Goal: Task Accomplishment & Management: Use online tool/utility

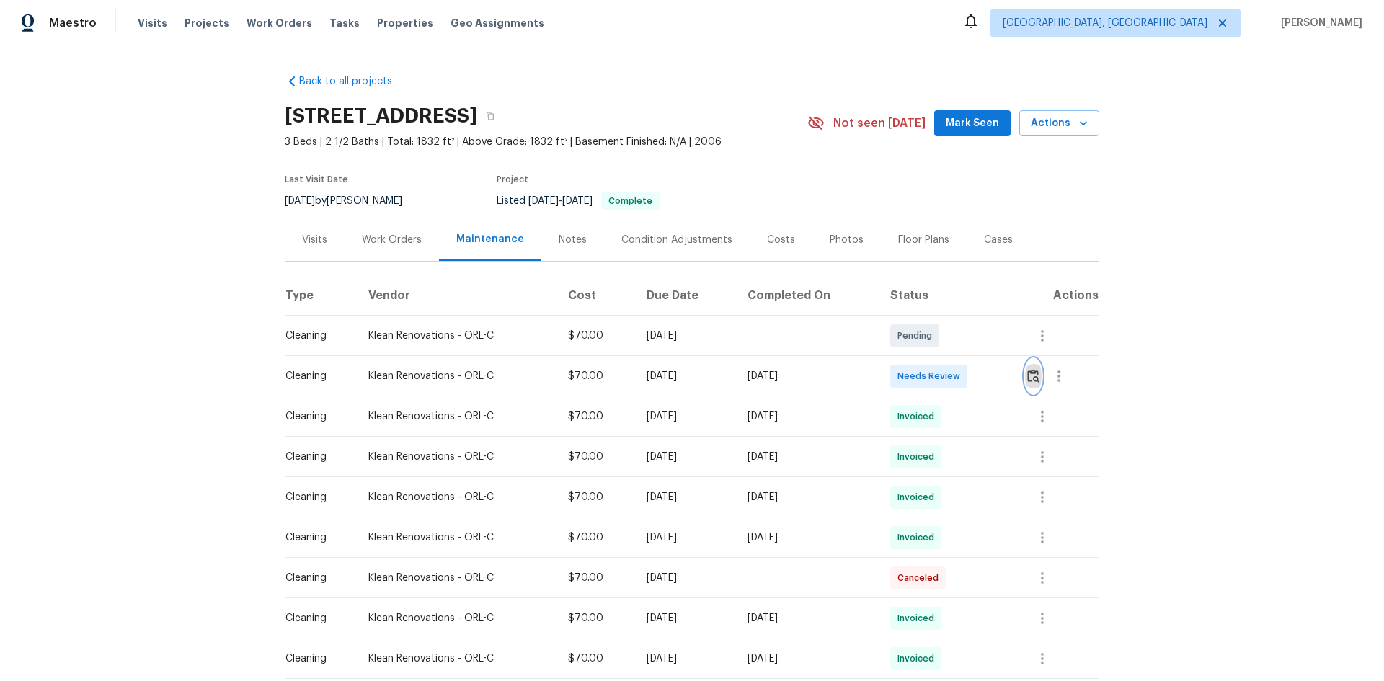
click at [984, 376] on img "button" at bounding box center [1033, 376] width 12 height 14
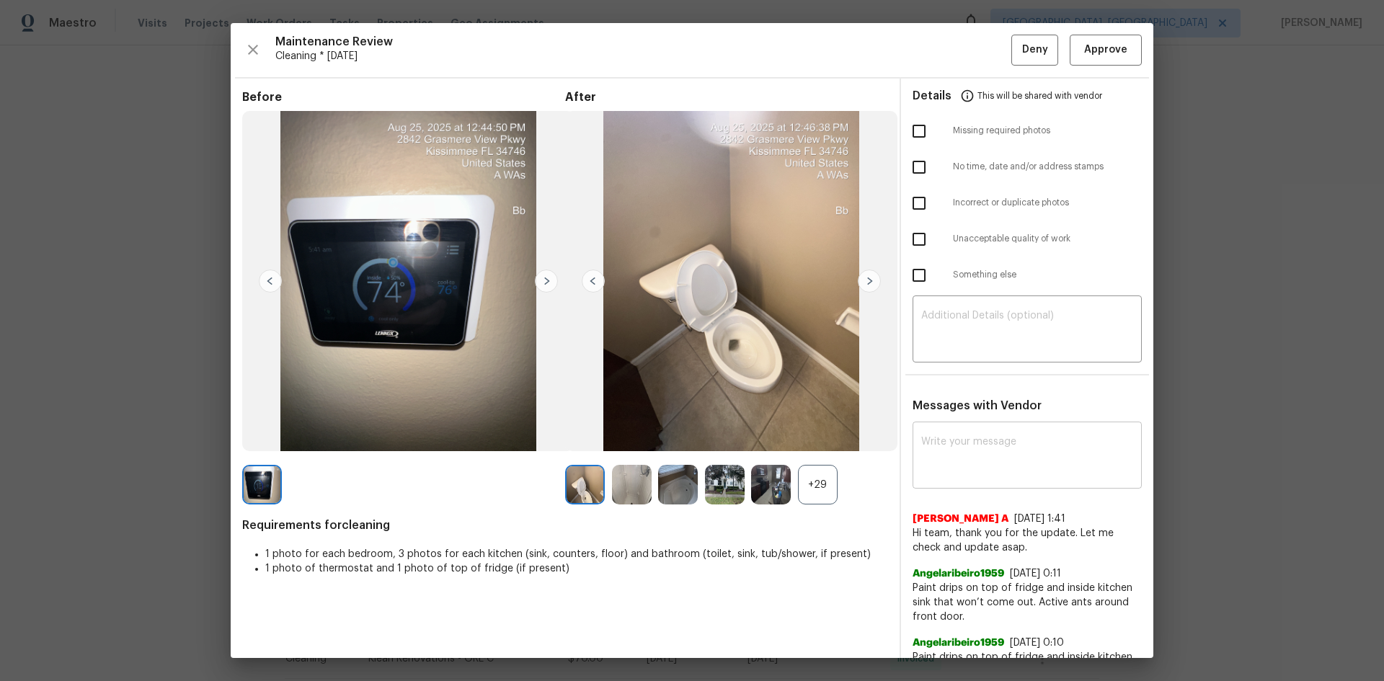
click at [940, 445] on textarea at bounding box center [1027, 457] width 212 height 40
paste textarea "Maintenance Audit Team: Hello! After further review, the visit(08/25/2025) has …"
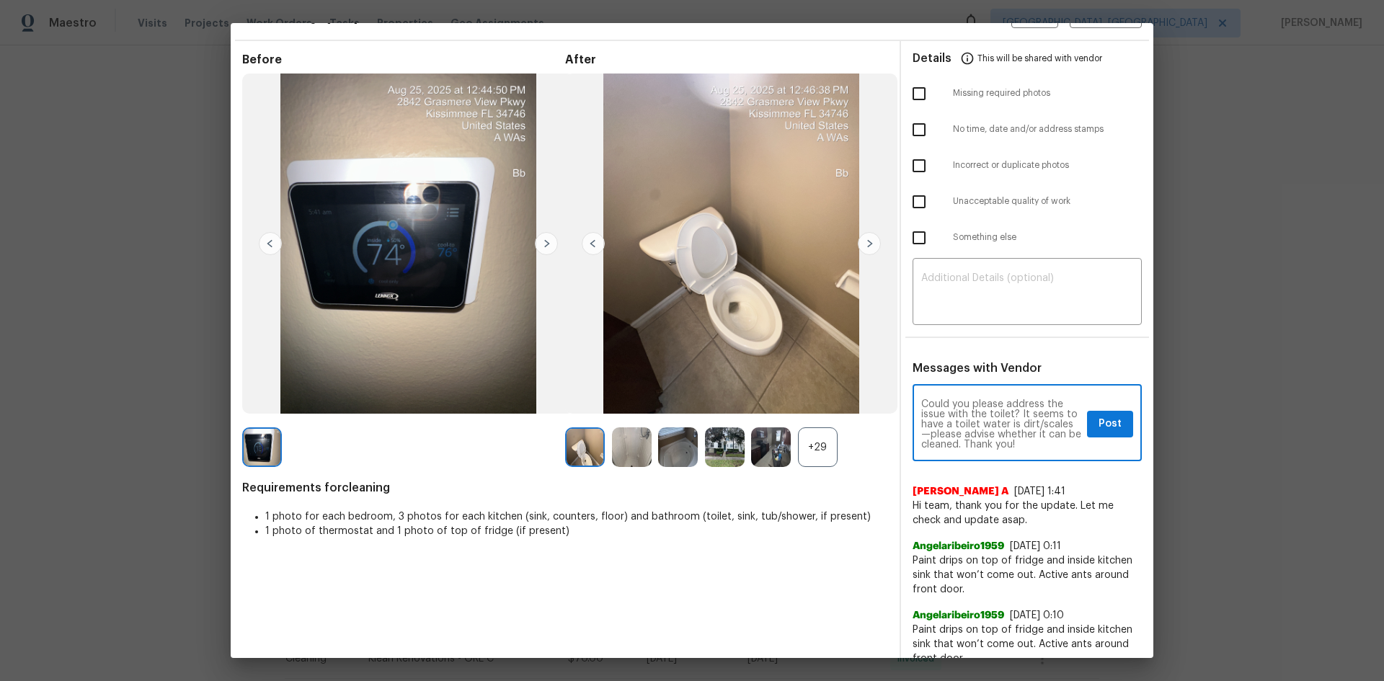
scroll to position [57, 0]
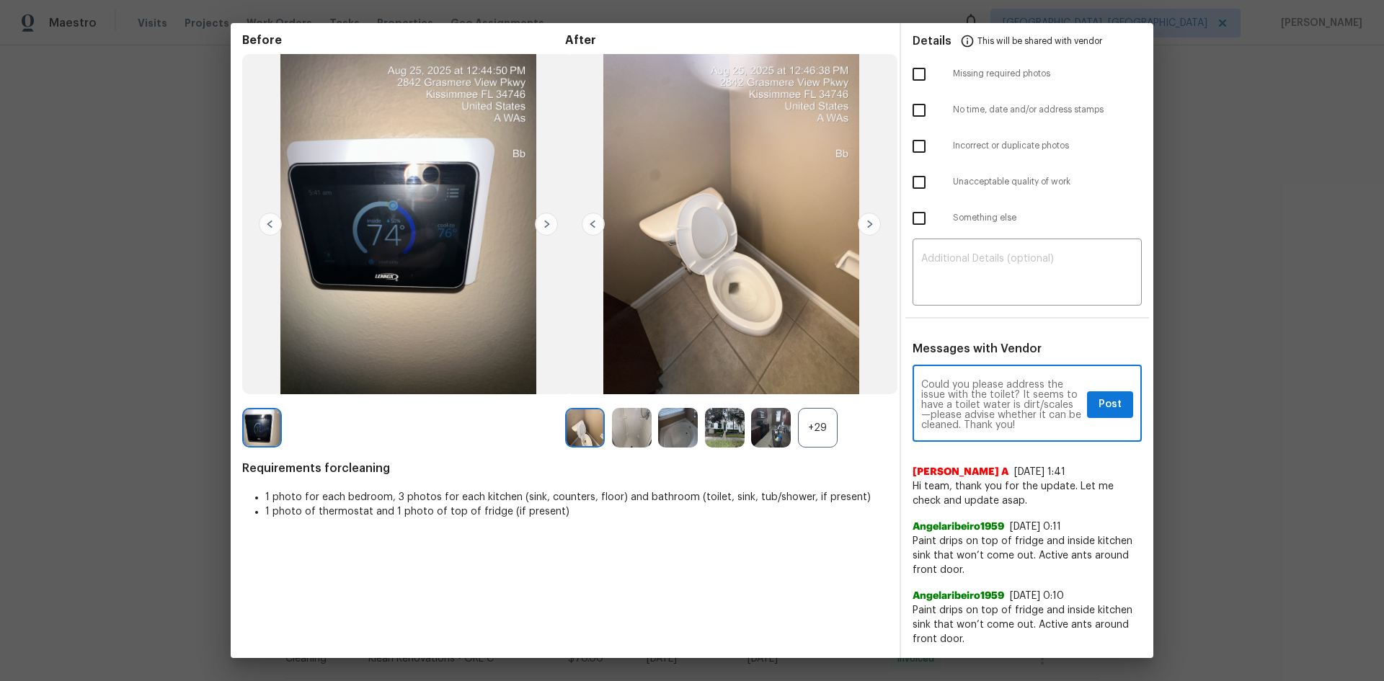
type textarea "Maintenance Audit Team: Hello! After further review, the visit(08/25/2025) has …"
click at [984, 396] on button "Post" at bounding box center [1110, 404] width 46 height 27
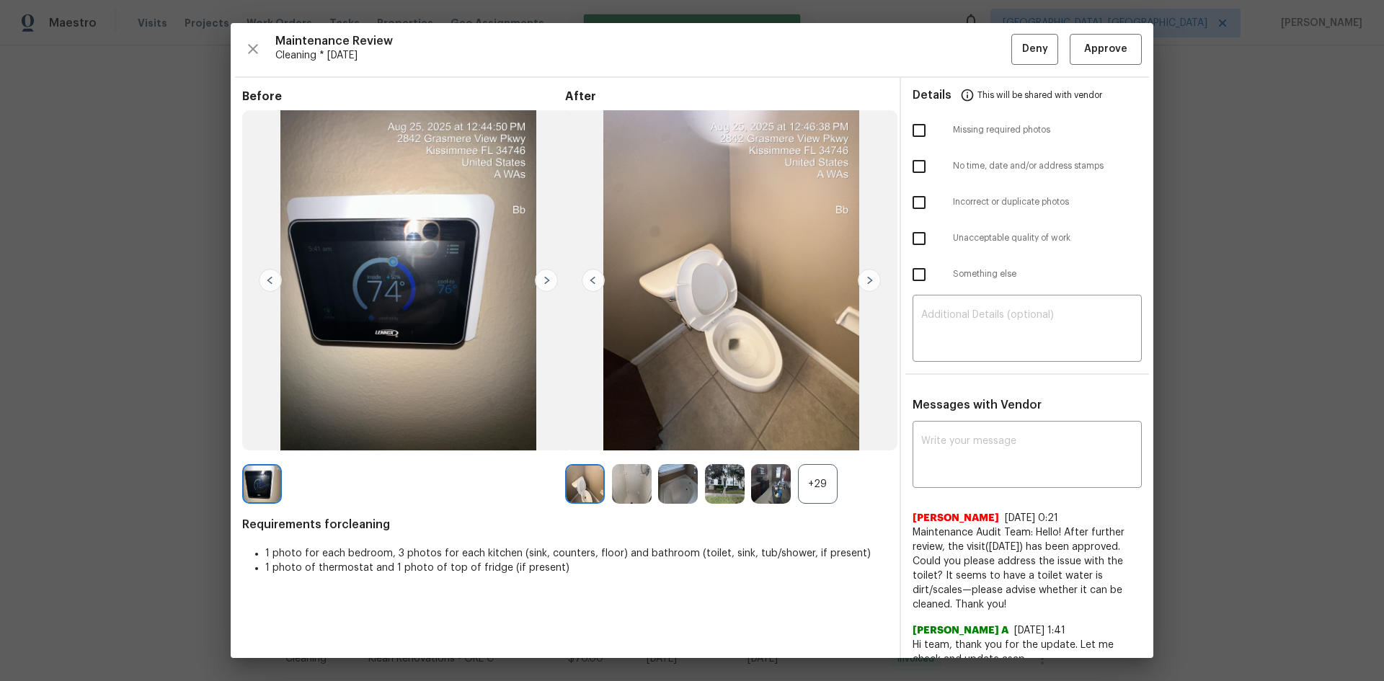
scroll to position [0, 0]
drag, startPoint x: 1083, startPoint y: 47, endPoint x: 1055, endPoint y: 50, distance: 28.3
click at [984, 47] on span "Approve" at bounding box center [1105, 50] width 43 height 18
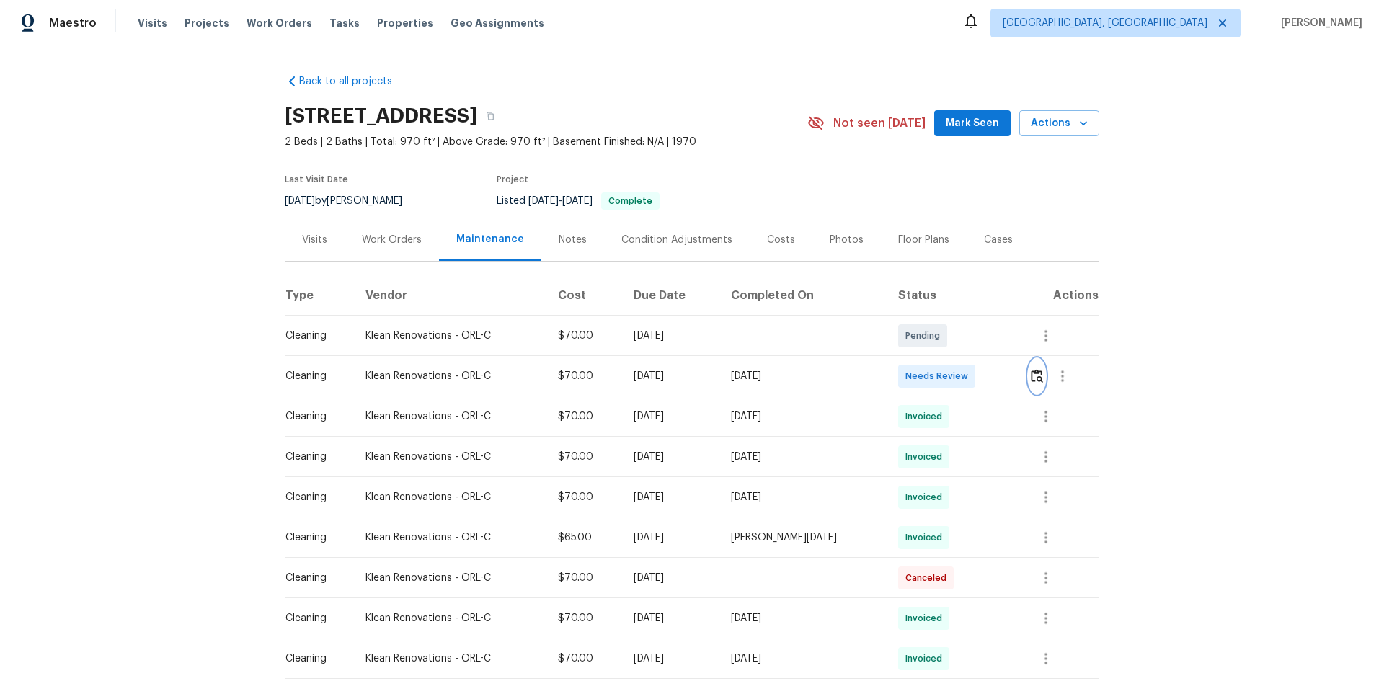
click at [984, 375] on img "button" at bounding box center [1037, 376] width 12 height 14
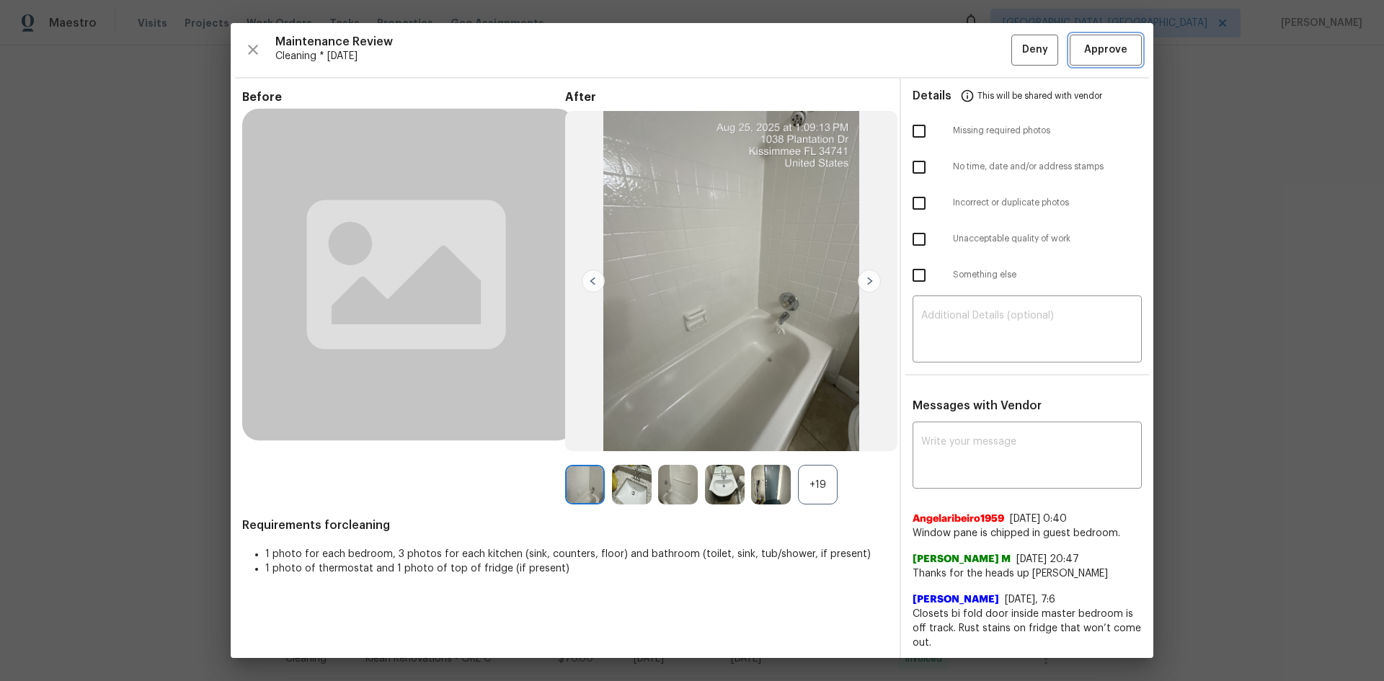
click at [984, 43] on span "Approve" at bounding box center [1105, 50] width 43 height 18
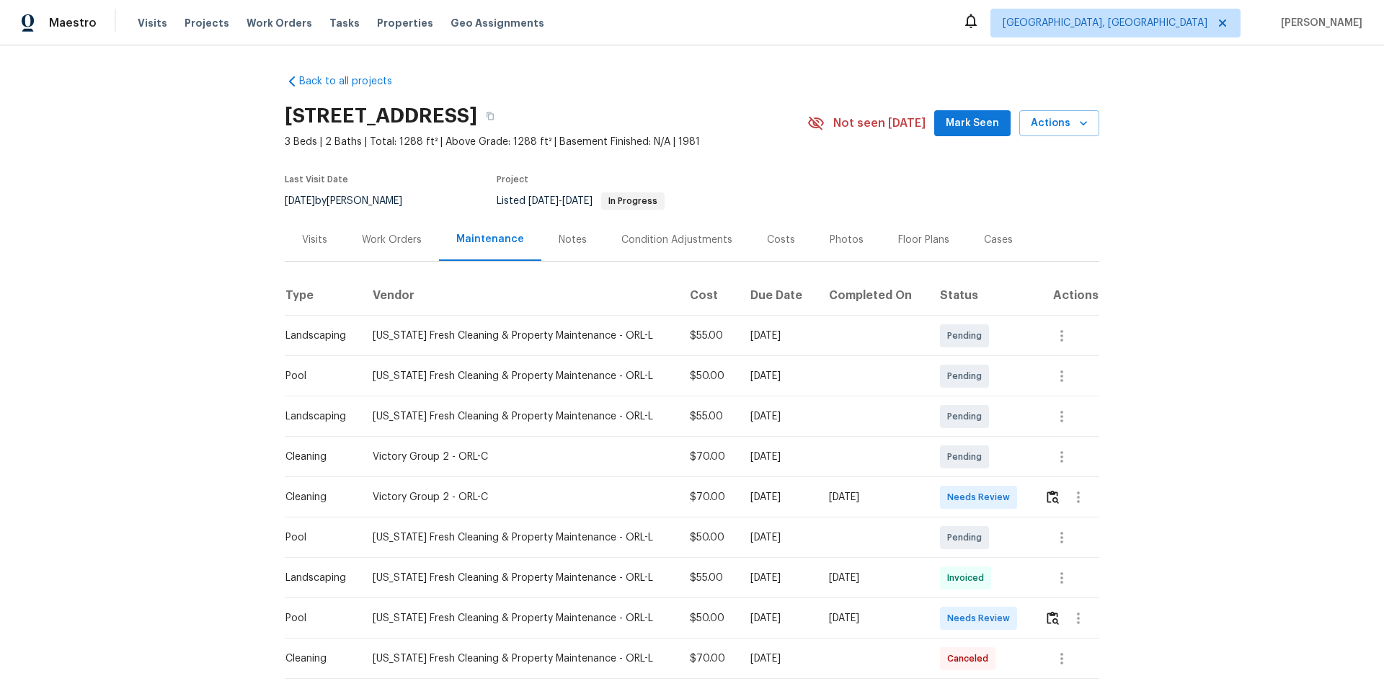
scroll to position [144, 0]
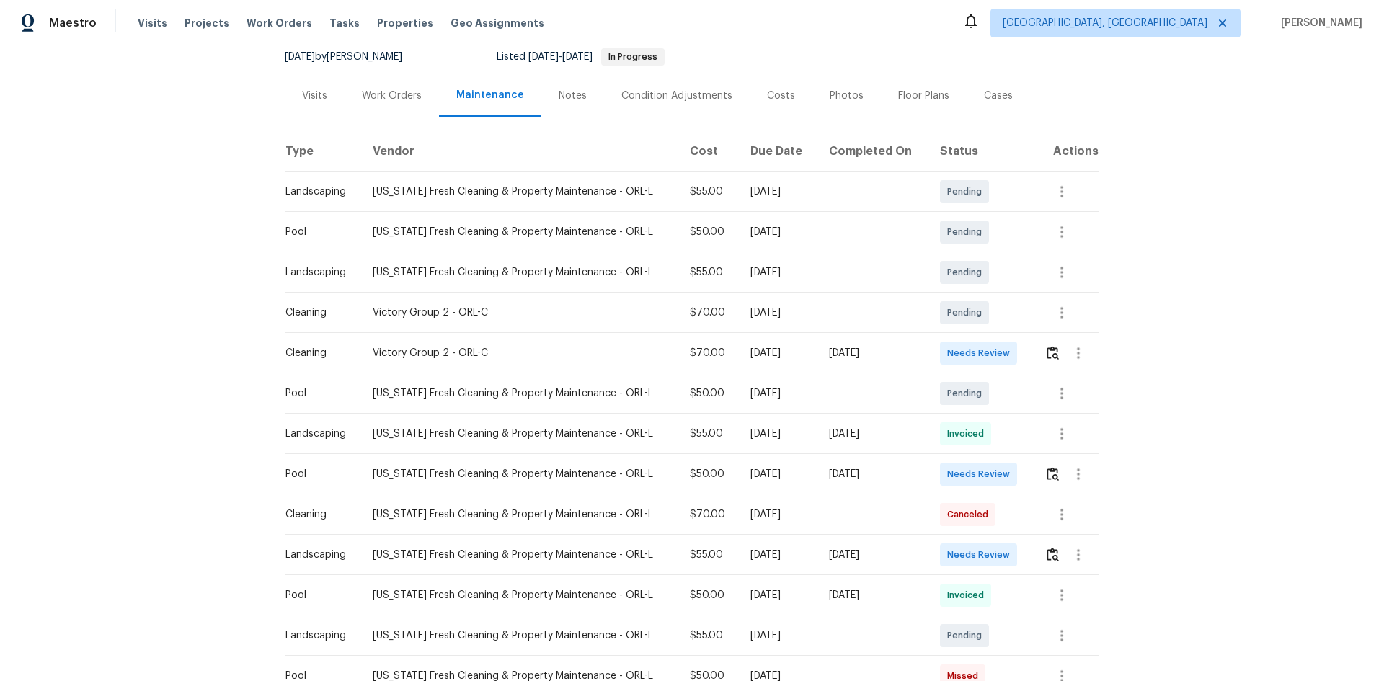
drag, startPoint x: 500, startPoint y: 352, endPoint x: 959, endPoint y: 375, distance: 459.1
click at [920, 373] on tbody "Landscaping Florida Fresh Cleaning & Property Maintenance - ORL-L $55.00 Mon, S…" at bounding box center [692, 676] width 815 height 1009
click at [984, 373] on td "Pending" at bounding box center [981, 393] width 105 height 40
click at [984, 355] on img "button" at bounding box center [1053, 353] width 12 height 14
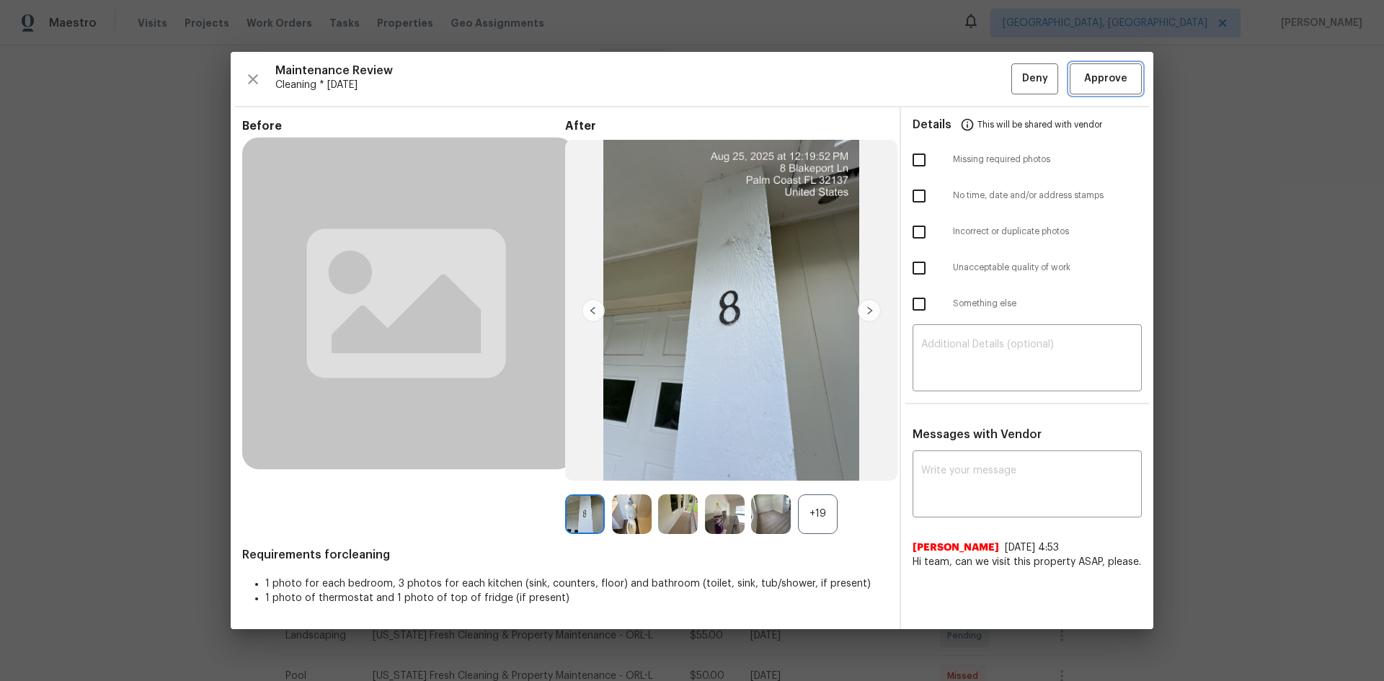
click at [984, 85] on span "Approve" at bounding box center [1105, 79] width 43 height 18
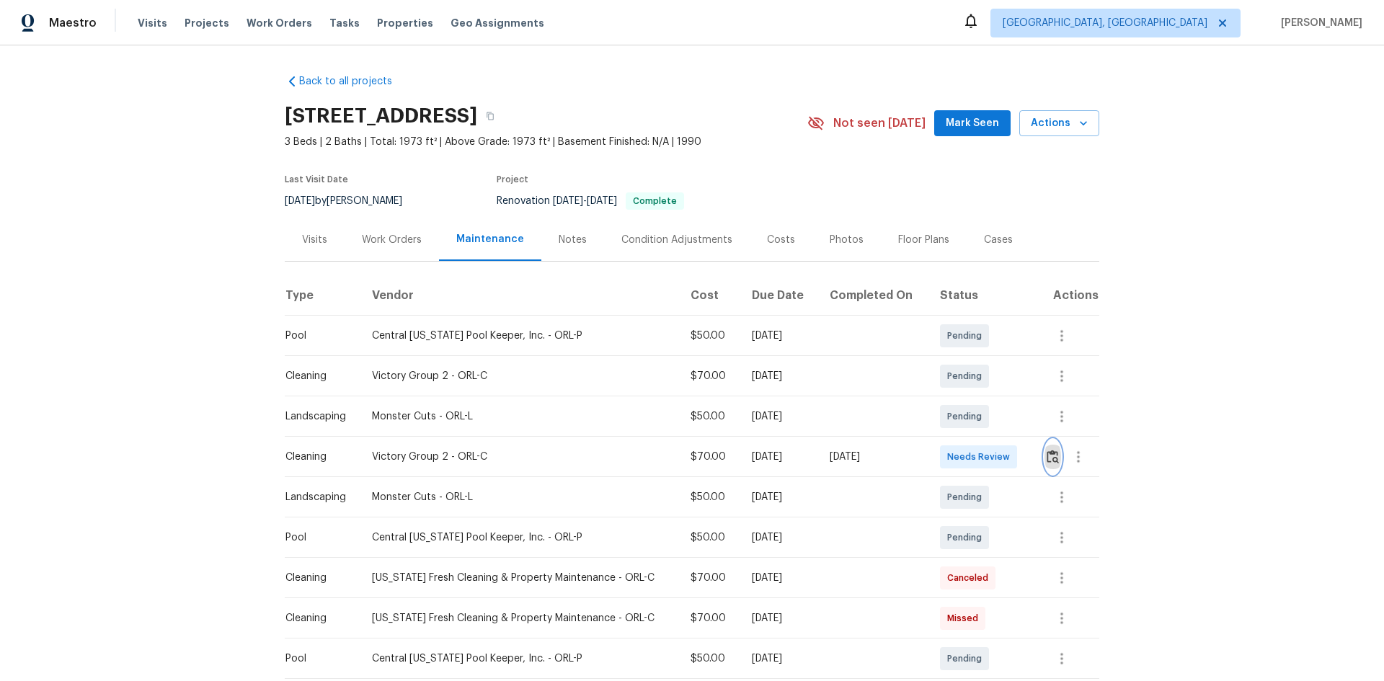
click at [984, 456] on button "button" at bounding box center [1053, 457] width 17 height 35
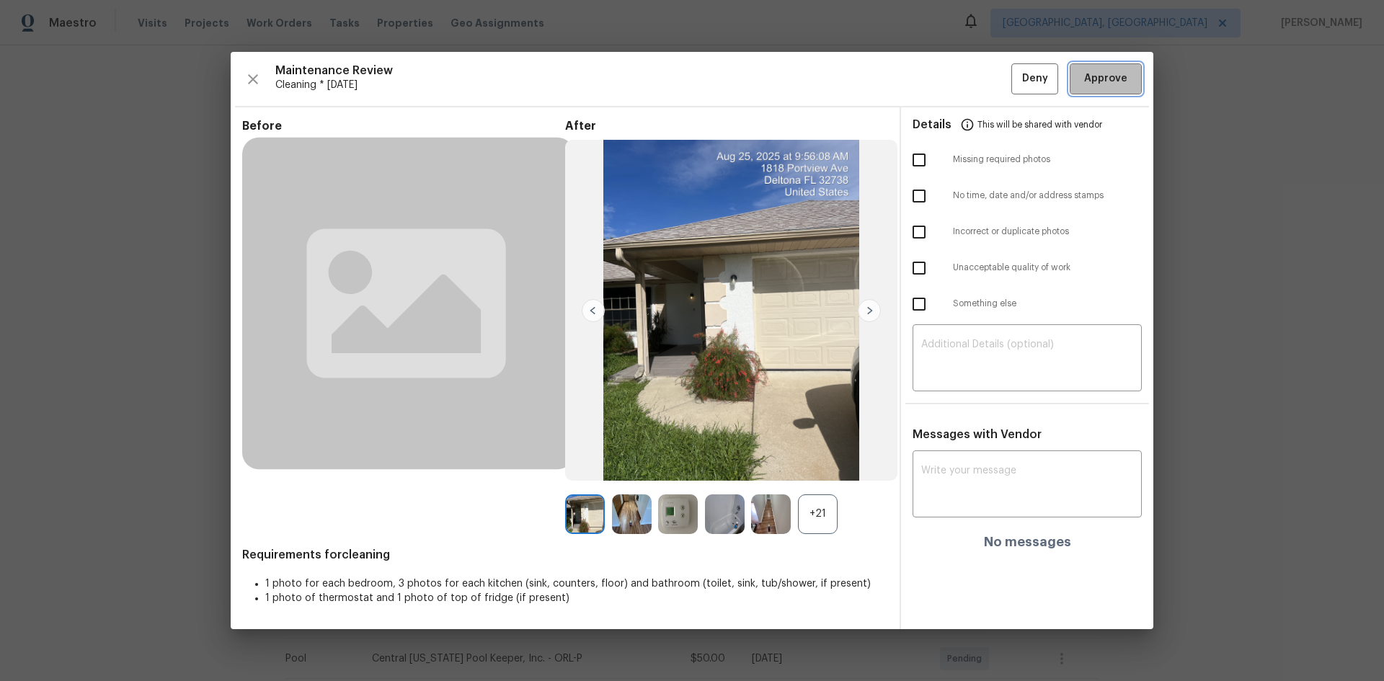
click at [984, 74] on span "Approve" at bounding box center [1105, 79] width 43 height 18
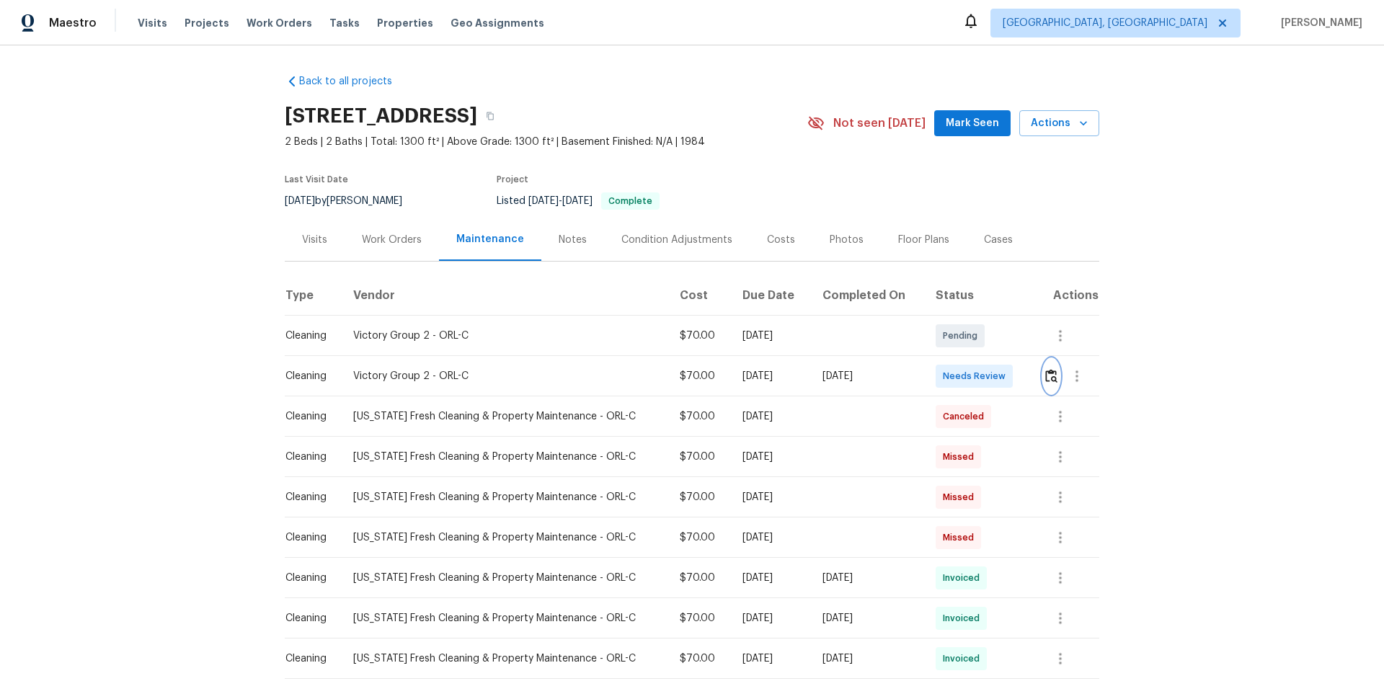
click at [984, 378] on img "button" at bounding box center [1051, 376] width 12 height 14
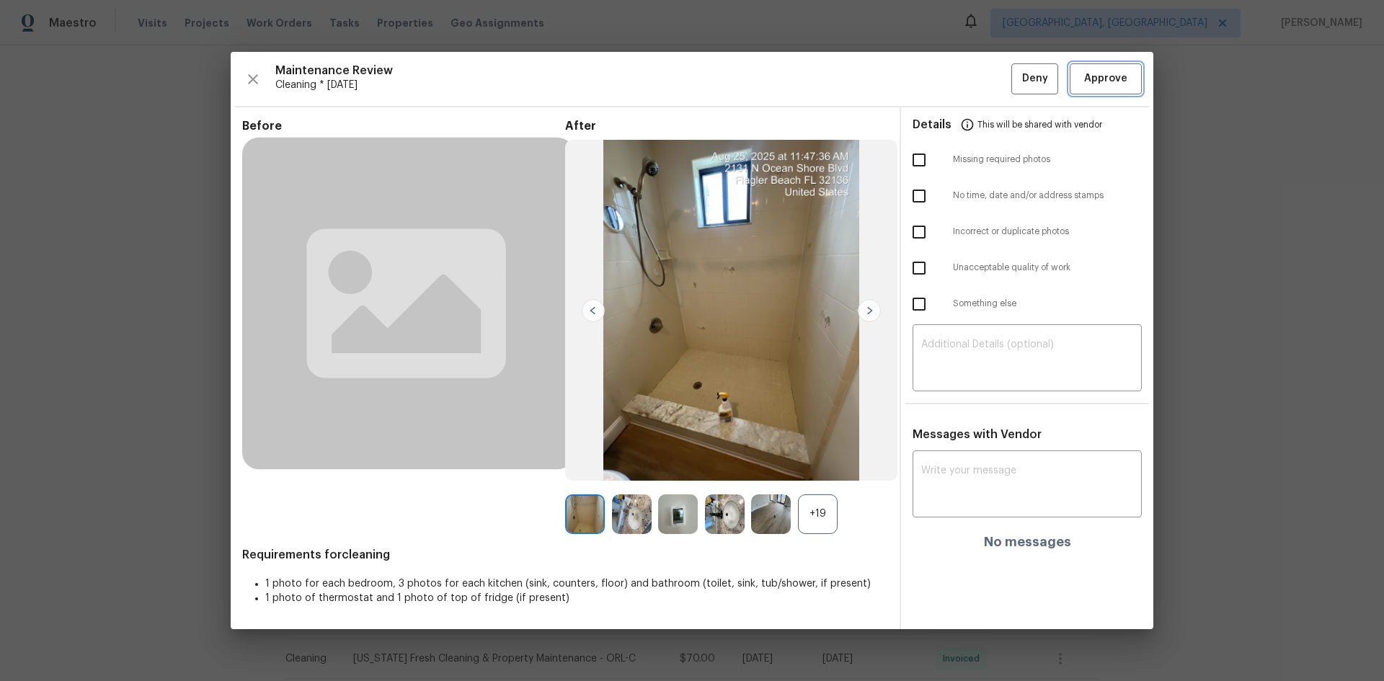
click at [984, 81] on span "Approve" at bounding box center [1105, 79] width 43 height 18
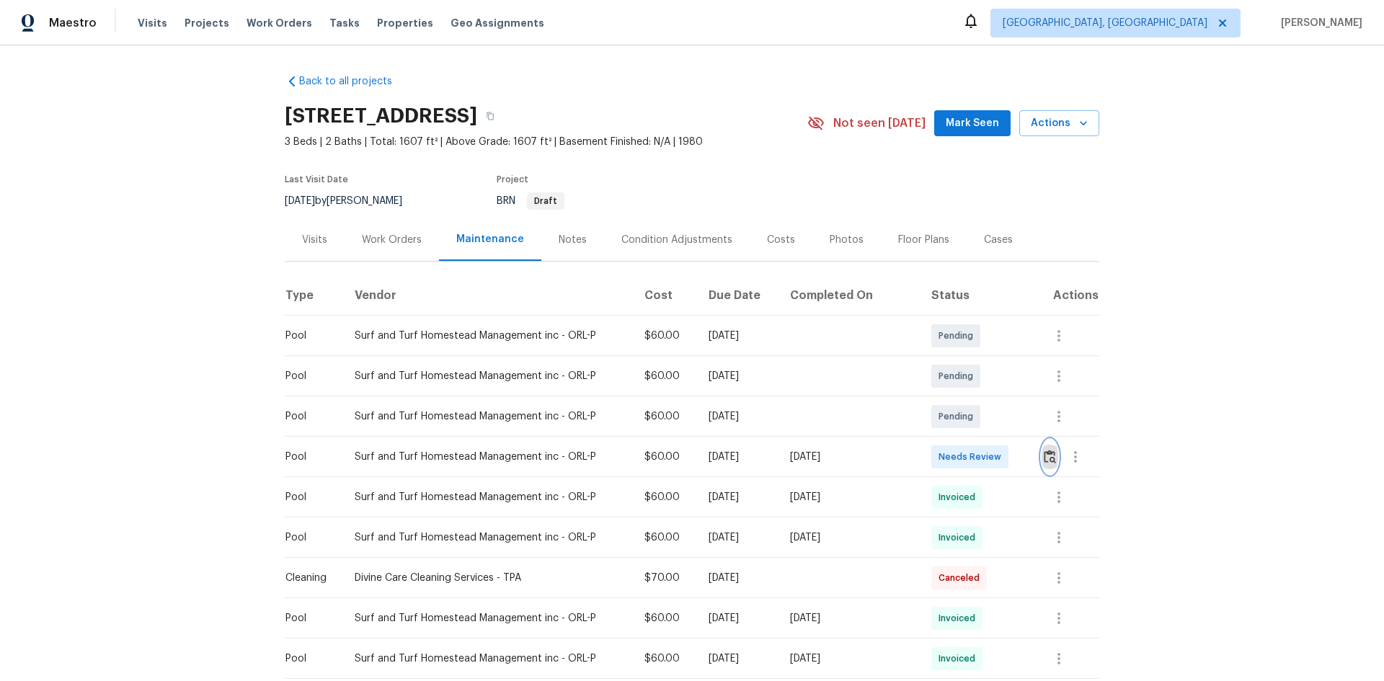
click at [984, 456] on img "button" at bounding box center [1050, 457] width 12 height 14
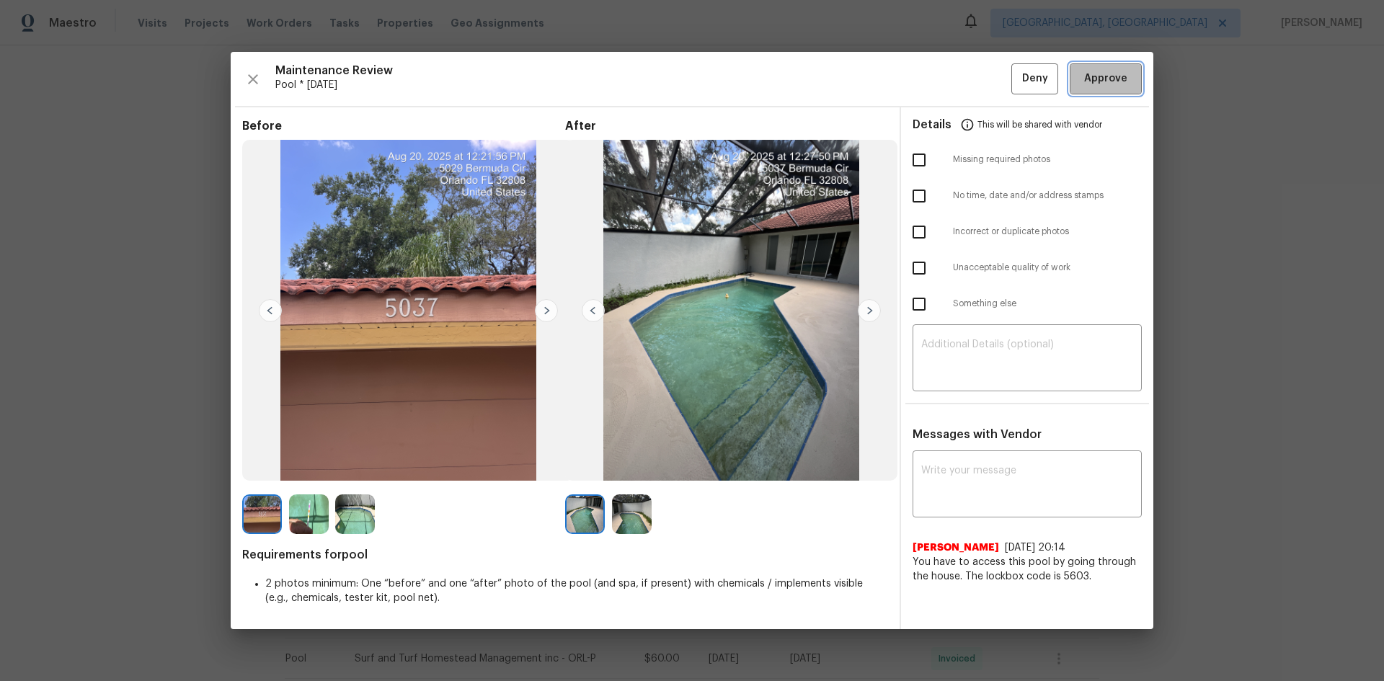
click at [984, 73] on span "Approve" at bounding box center [1105, 79] width 43 height 18
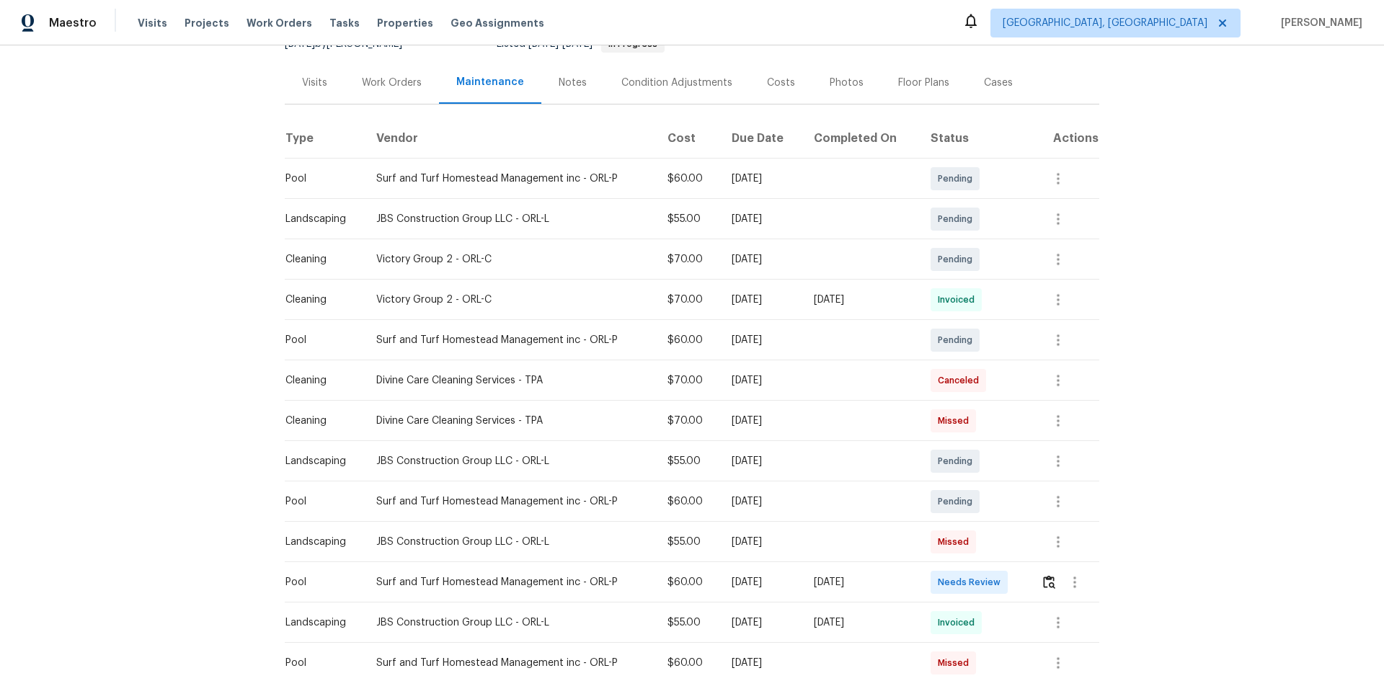
scroll to position [288, 0]
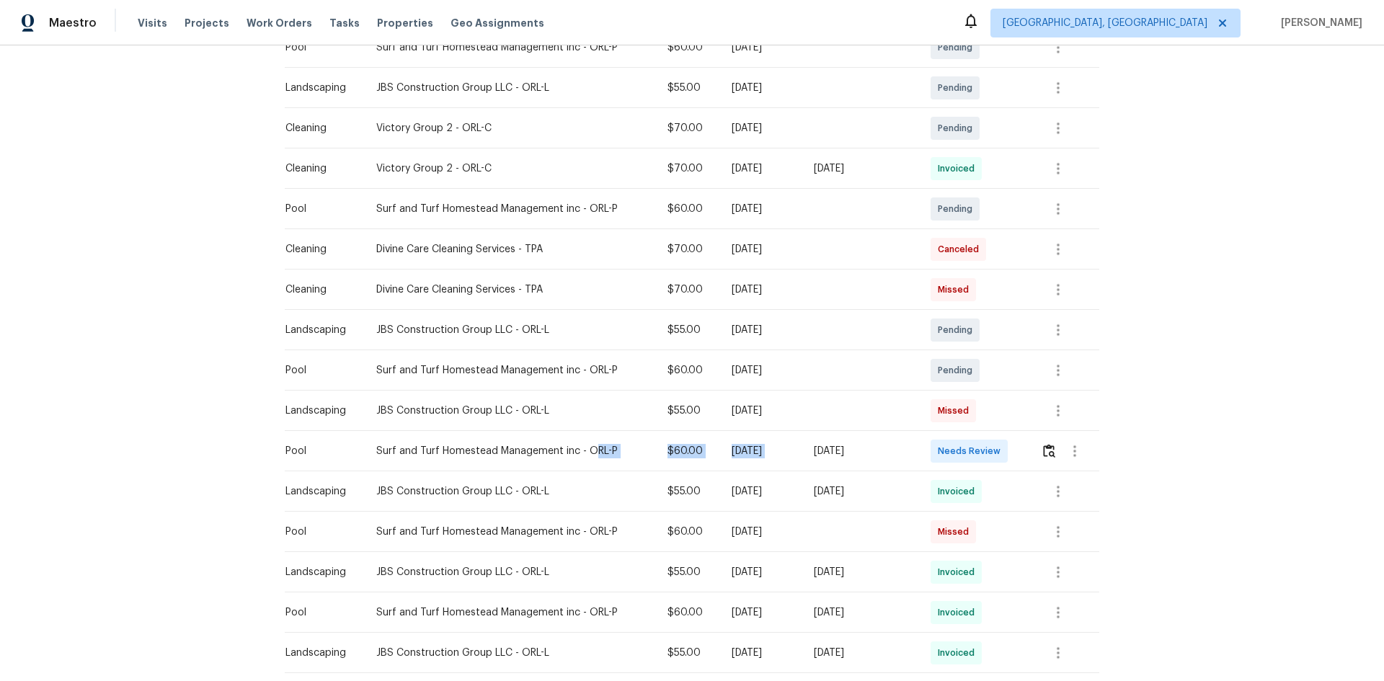
drag, startPoint x: 681, startPoint y: 454, endPoint x: 1003, endPoint y: 445, distance: 322.4
click at [979, 448] on tr "Pool Surf and Turf Homestead Management inc - ORL-P $60.00 Mon, Aug 18 2025 Mon…" at bounding box center [692, 451] width 815 height 40
click at [984, 445] on span "Needs Review" at bounding box center [972, 451] width 68 height 14
click at [984, 450] on button "button" at bounding box center [1075, 451] width 35 height 35
click at [984, 449] on div at bounding box center [692, 340] width 1384 height 681
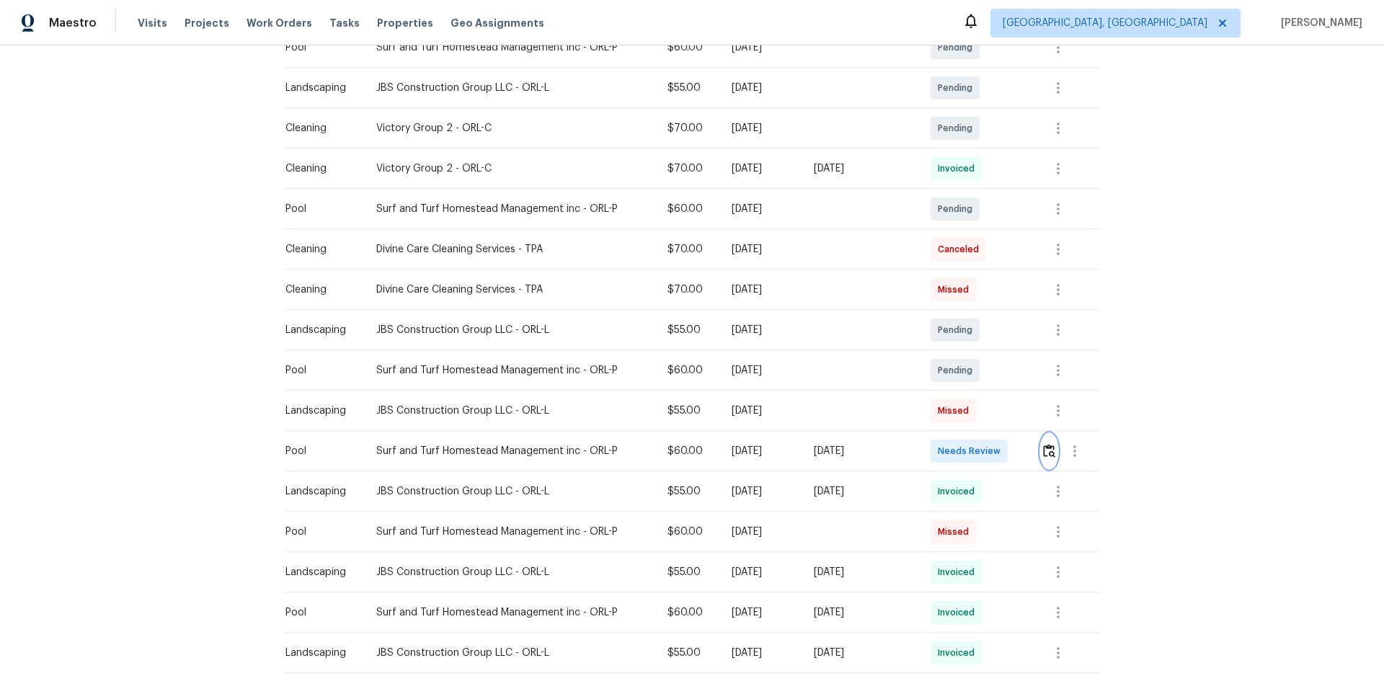
click at [984, 450] on img "button" at bounding box center [1049, 451] width 12 height 14
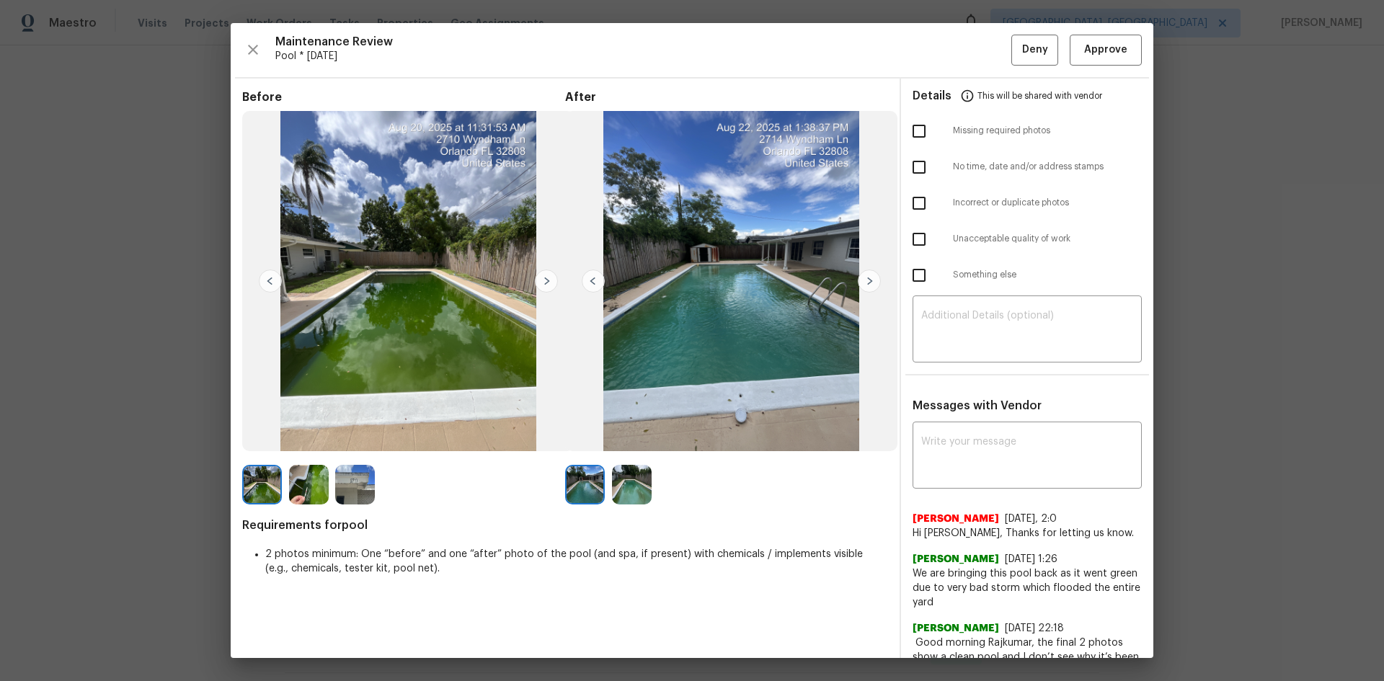
click at [984, 34] on div "Maintenance Review Pool * Mon, Aug 18 Deny Approve Before After Requirements fo…" at bounding box center [692, 340] width 923 height 635
click at [984, 46] on span "Approve" at bounding box center [1105, 50] width 43 height 18
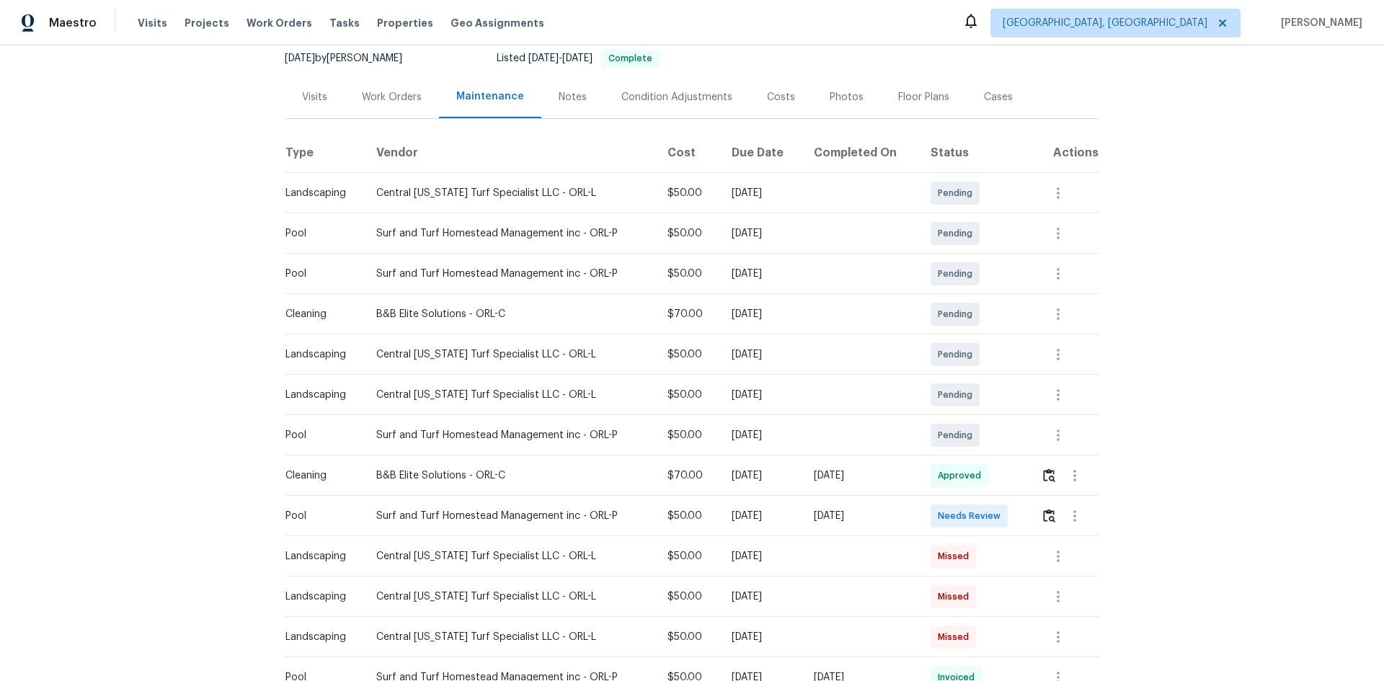
scroll to position [144, 0]
click at [984, 456] on button "button" at bounding box center [1049, 514] width 17 height 35
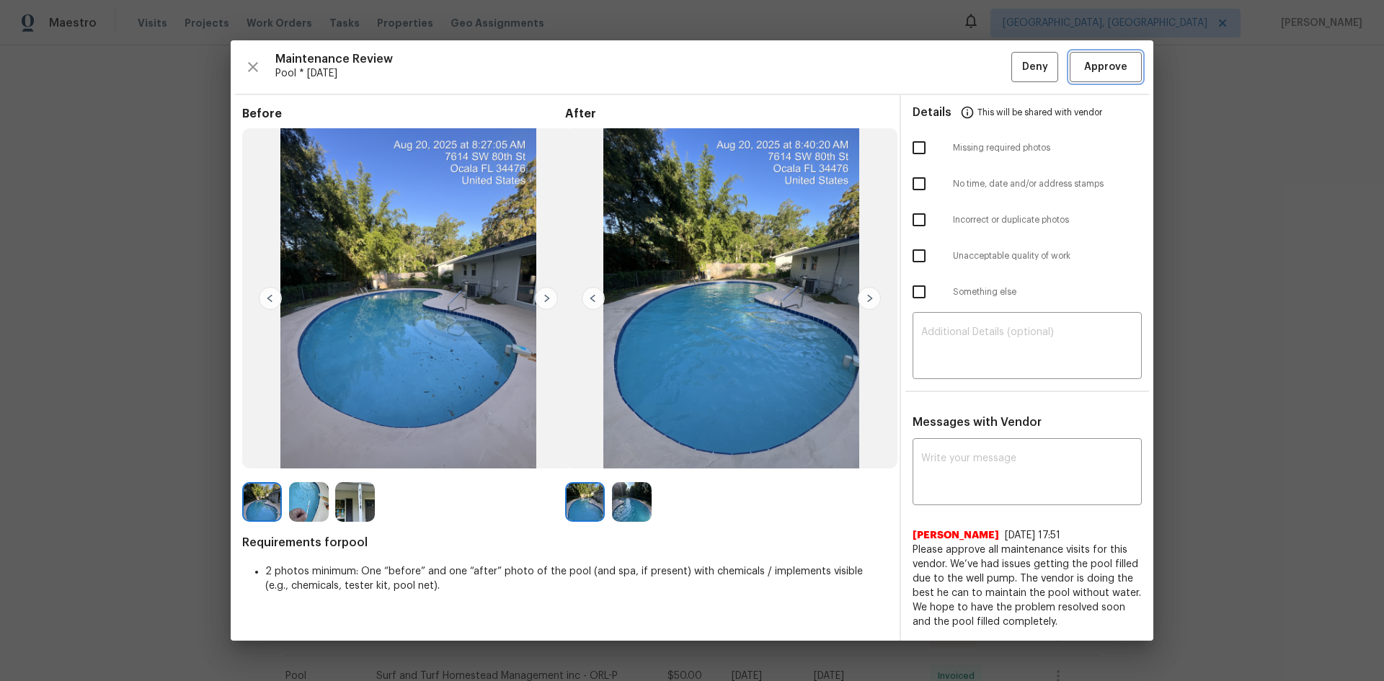
click at [984, 63] on span "Approve" at bounding box center [1105, 67] width 43 height 18
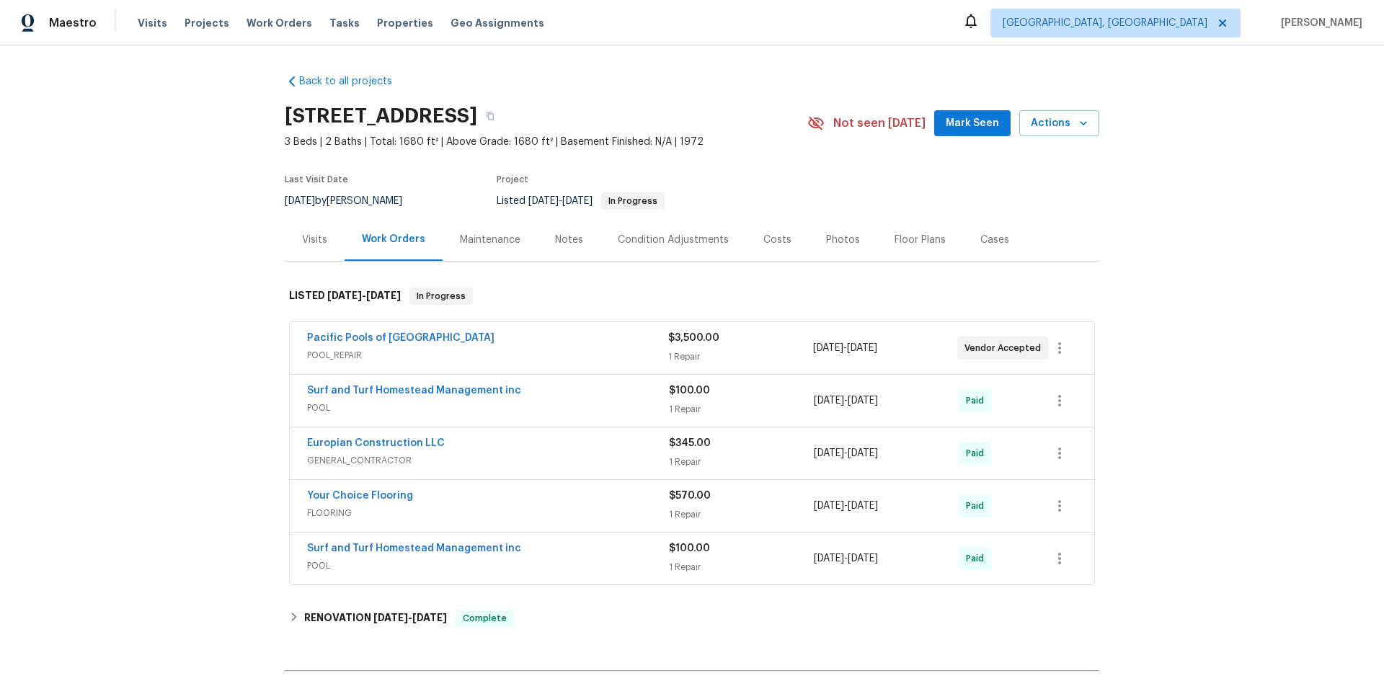
click at [474, 336] on div "Pacific Pools of [GEOGRAPHIC_DATA]" at bounding box center [487, 339] width 361 height 17
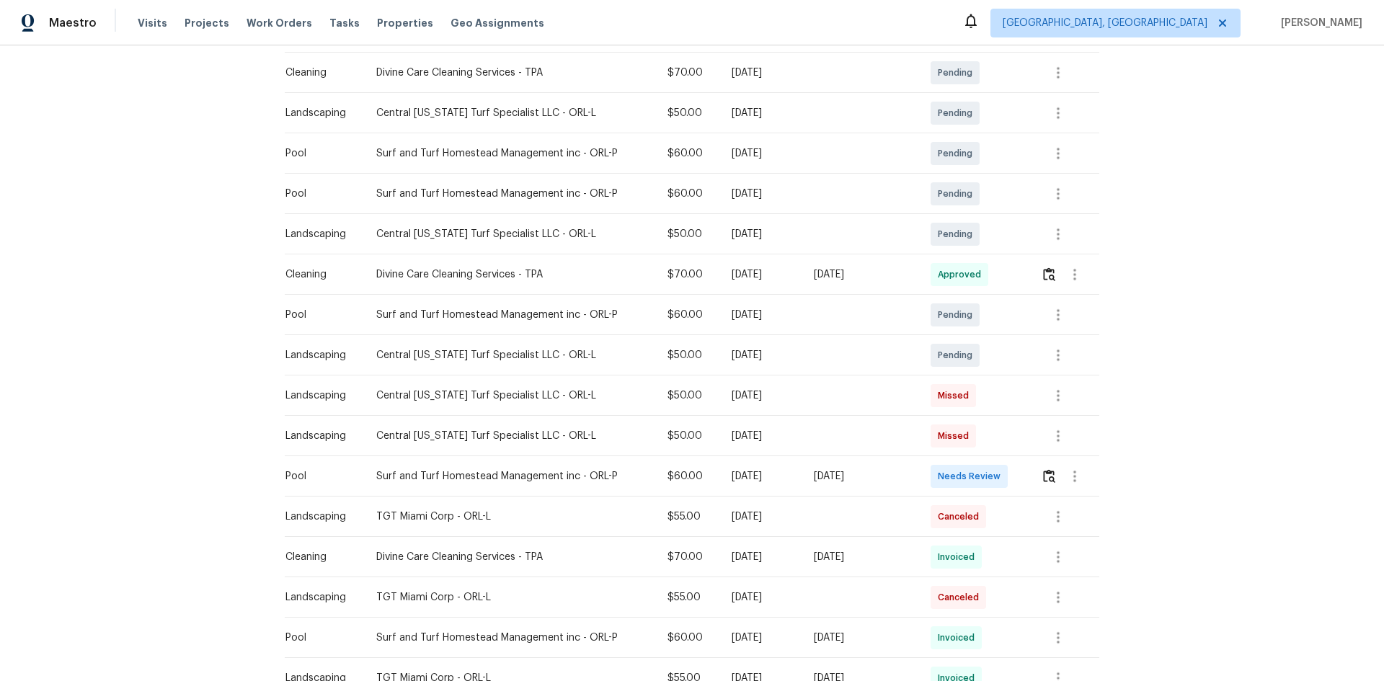
scroll to position [288, 0]
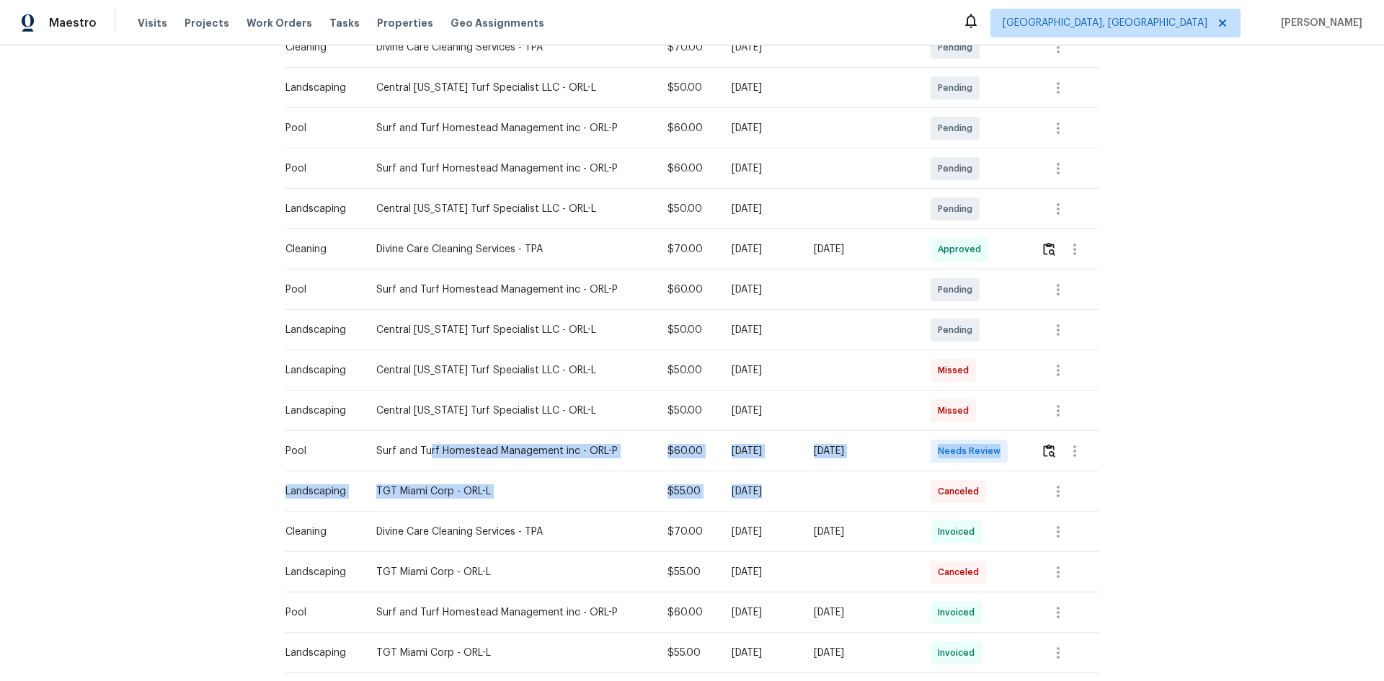
drag, startPoint x: 684, startPoint y: 477, endPoint x: 998, endPoint y: 477, distance: 313.6
click at [960, 456] on tbody "Cleaning Divine Care Cleaning Services - TPA $70.00 Mon, Sep 08 2025 Pending La…" at bounding box center [692, 531] width 815 height 1009
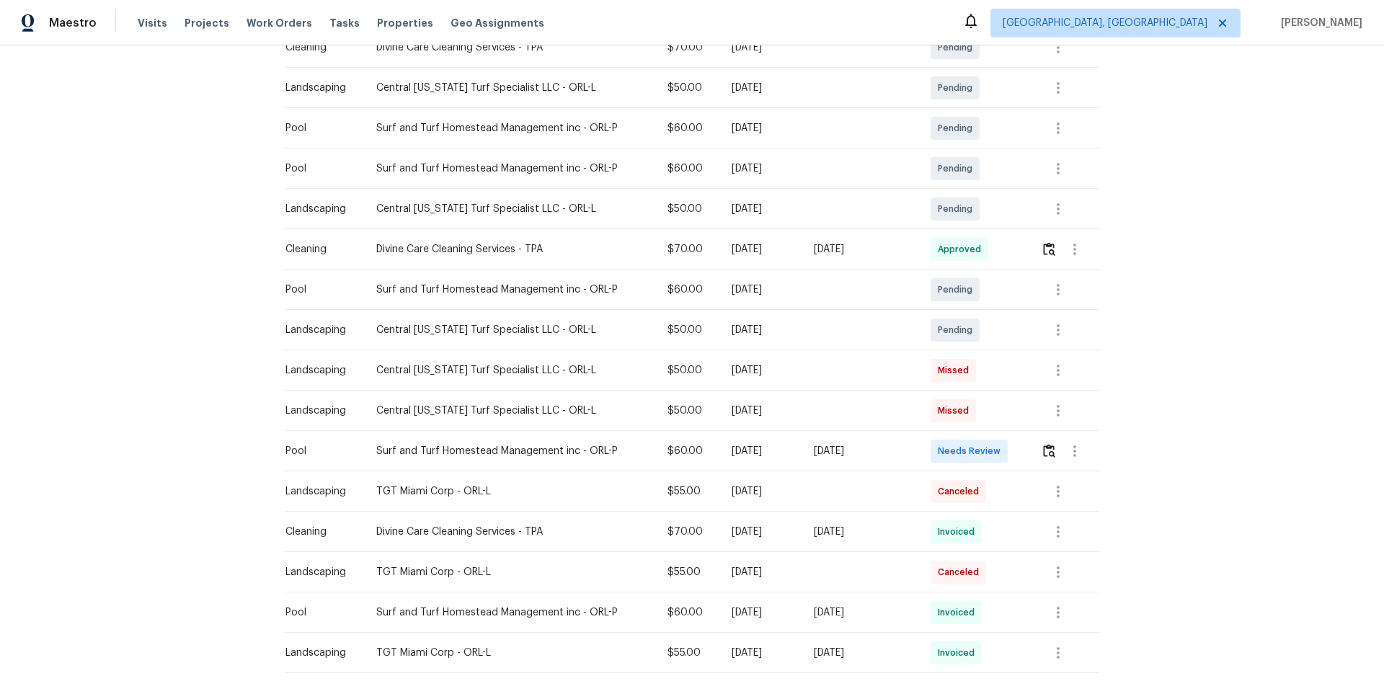
click at [984, 456] on td "Canceled" at bounding box center [974, 491] width 110 height 40
click at [984, 451] on img "button" at bounding box center [1049, 451] width 12 height 14
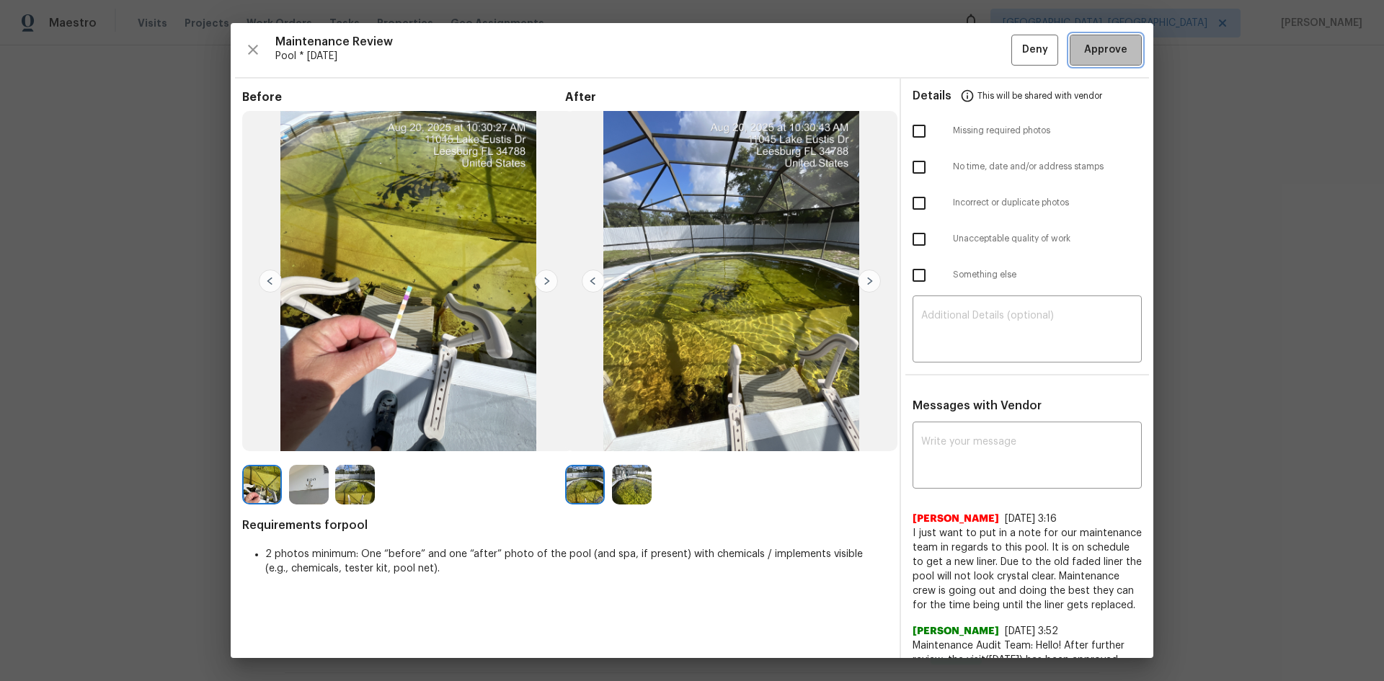
click at [984, 59] on button "Approve" at bounding box center [1106, 50] width 72 height 31
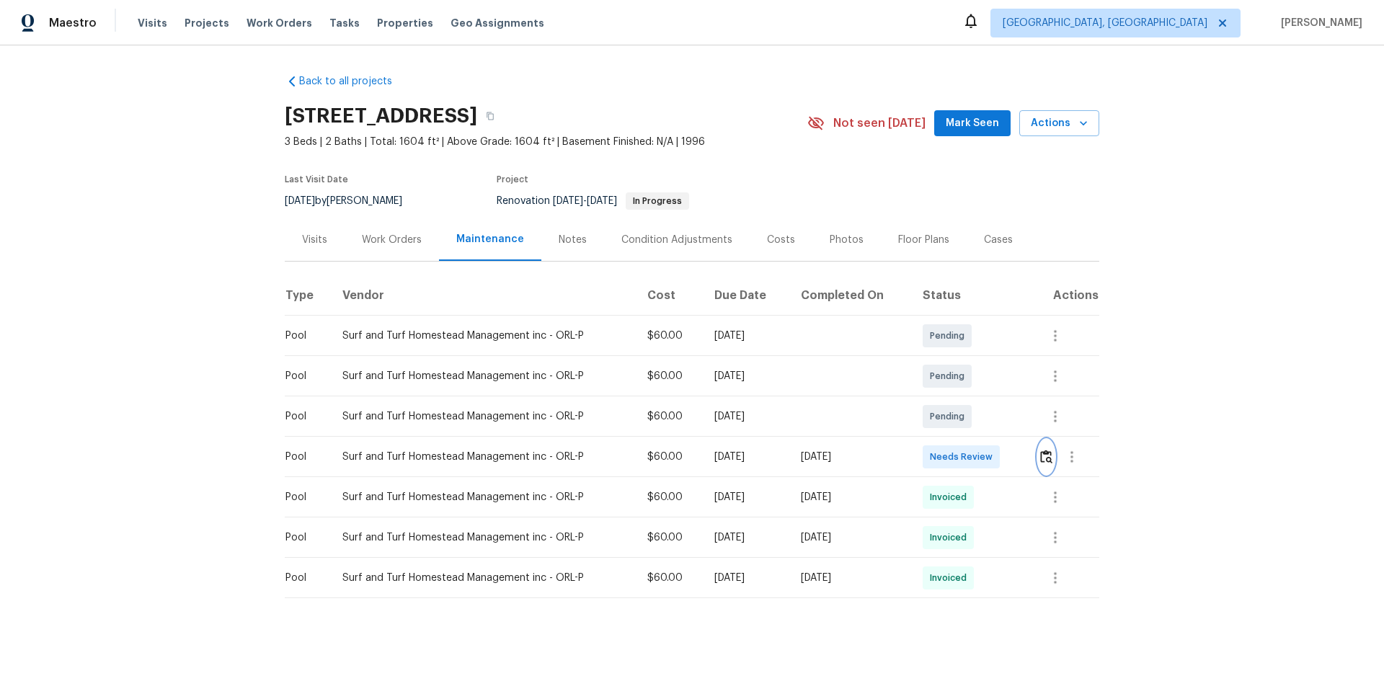
click at [984, 456] on button "button" at bounding box center [1046, 457] width 17 height 35
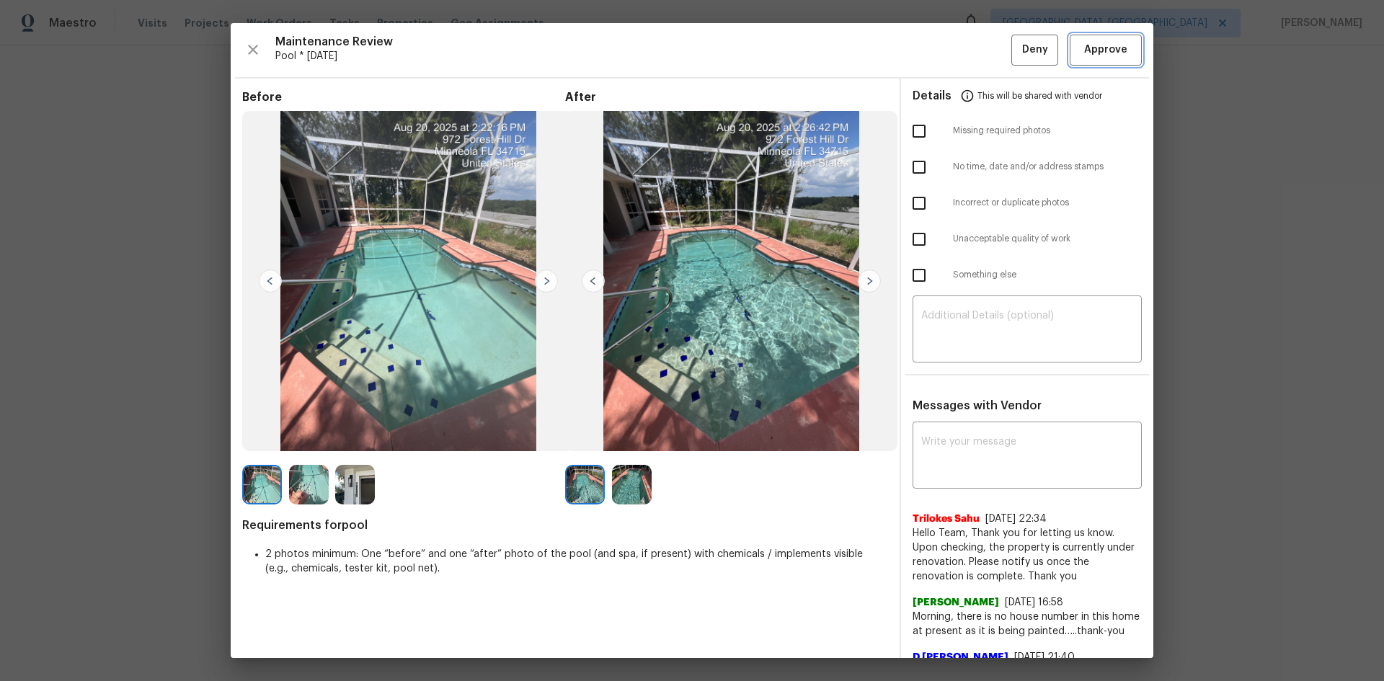
click at [984, 51] on span "Approve" at bounding box center [1105, 50] width 43 height 18
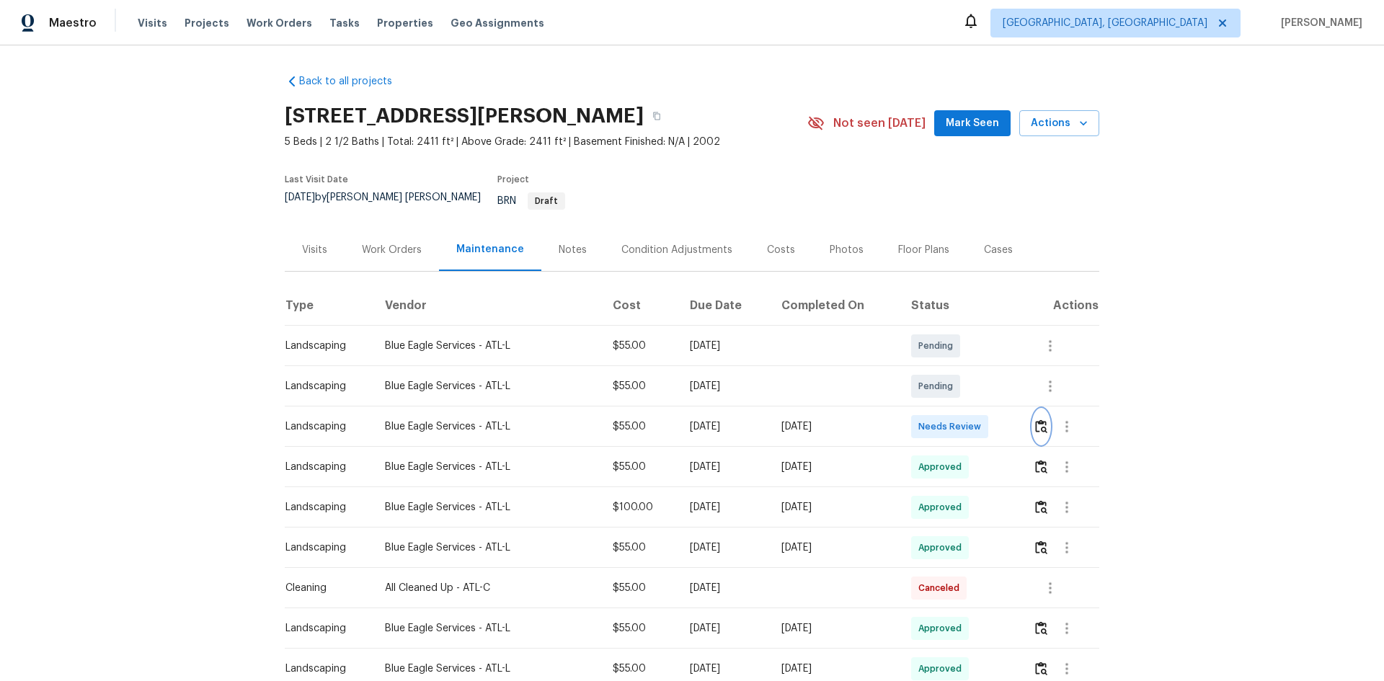
click at [745, 420] on img "button" at bounding box center [1041, 427] width 12 height 14
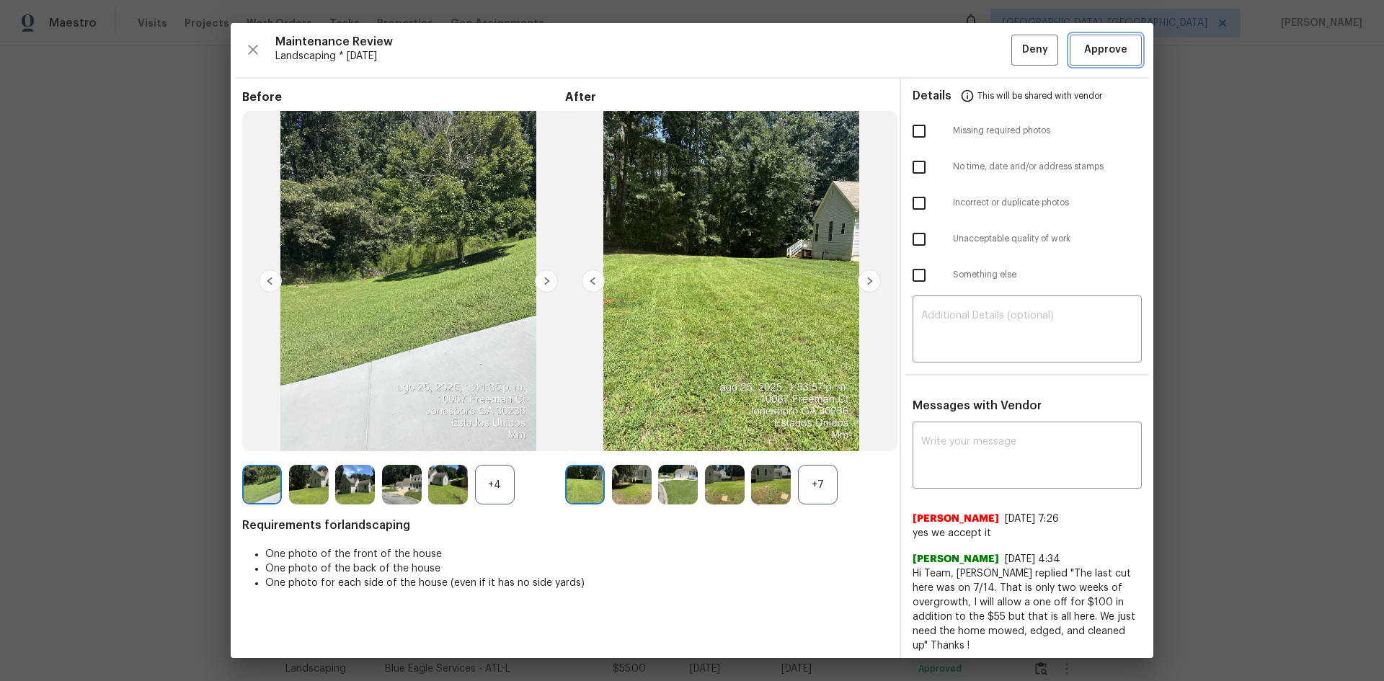
click at [745, 62] on button "Approve" at bounding box center [1106, 50] width 72 height 31
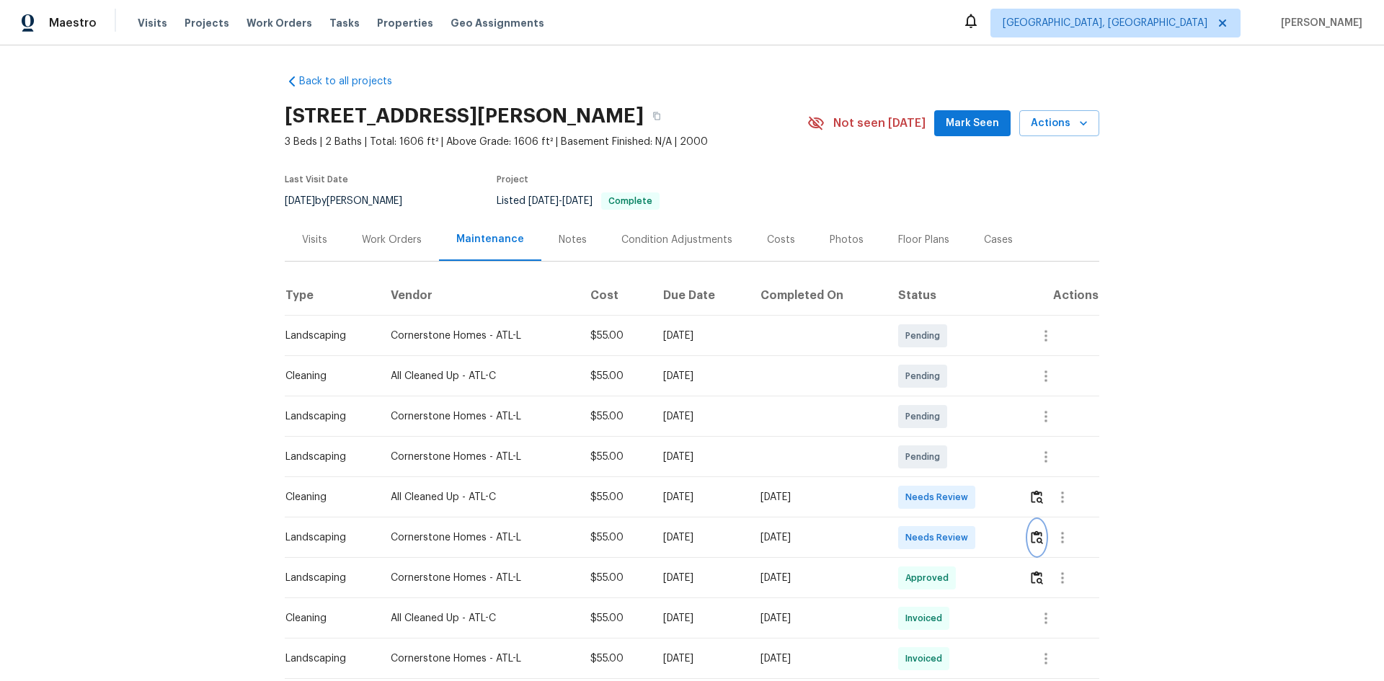
click at [984, 456] on img "button" at bounding box center [1037, 538] width 12 height 14
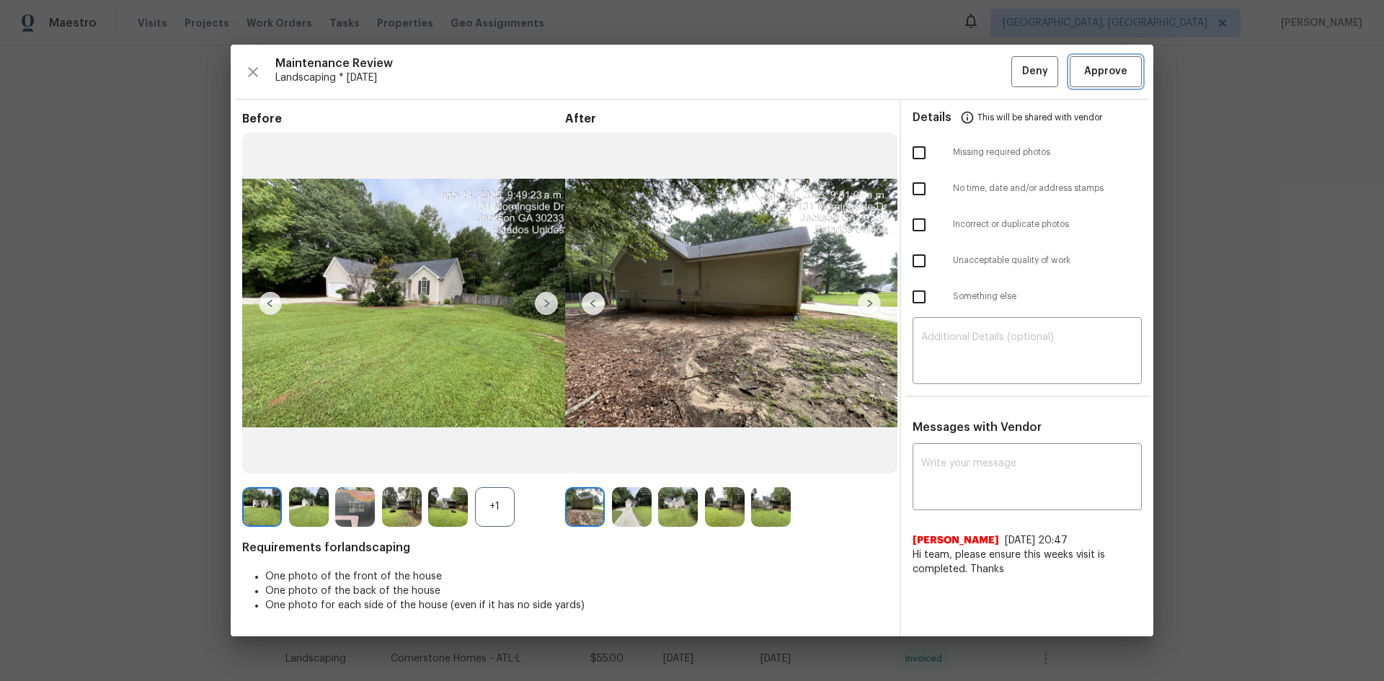
click at [984, 61] on button "Approve" at bounding box center [1106, 71] width 72 height 31
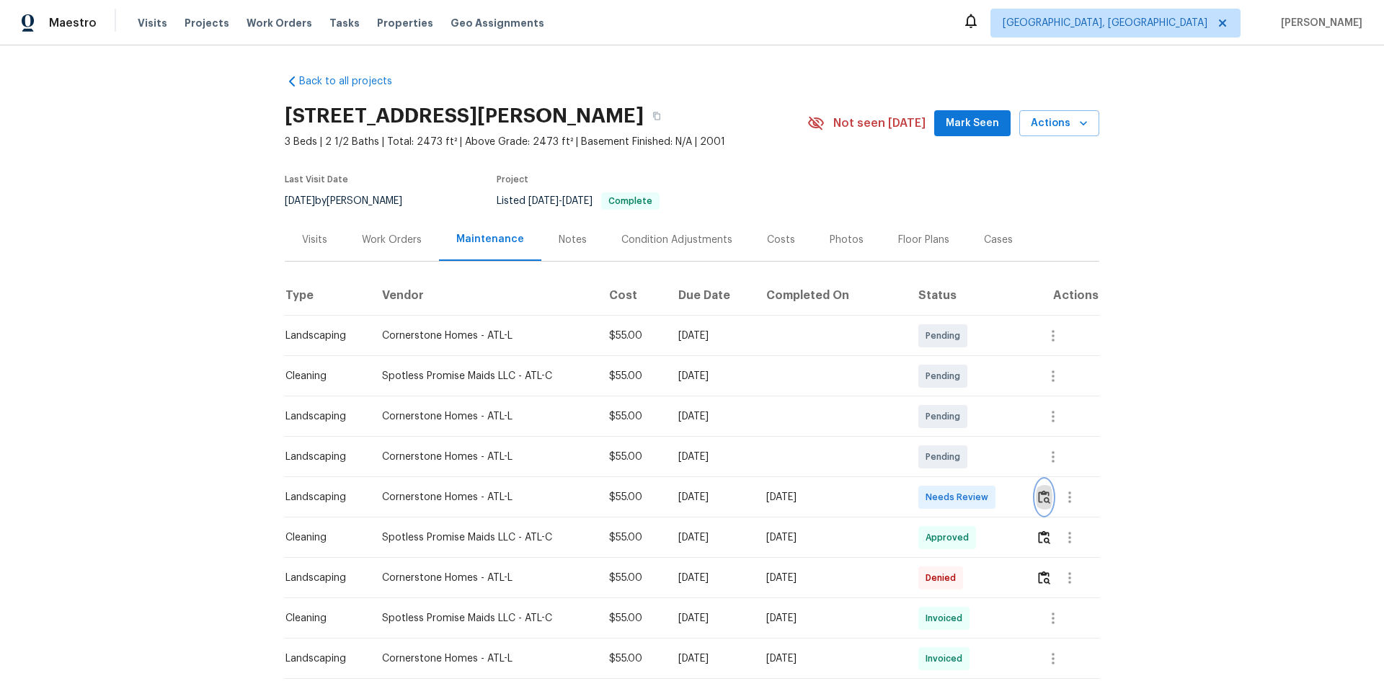
click at [984, 456] on img "button" at bounding box center [1044, 497] width 12 height 14
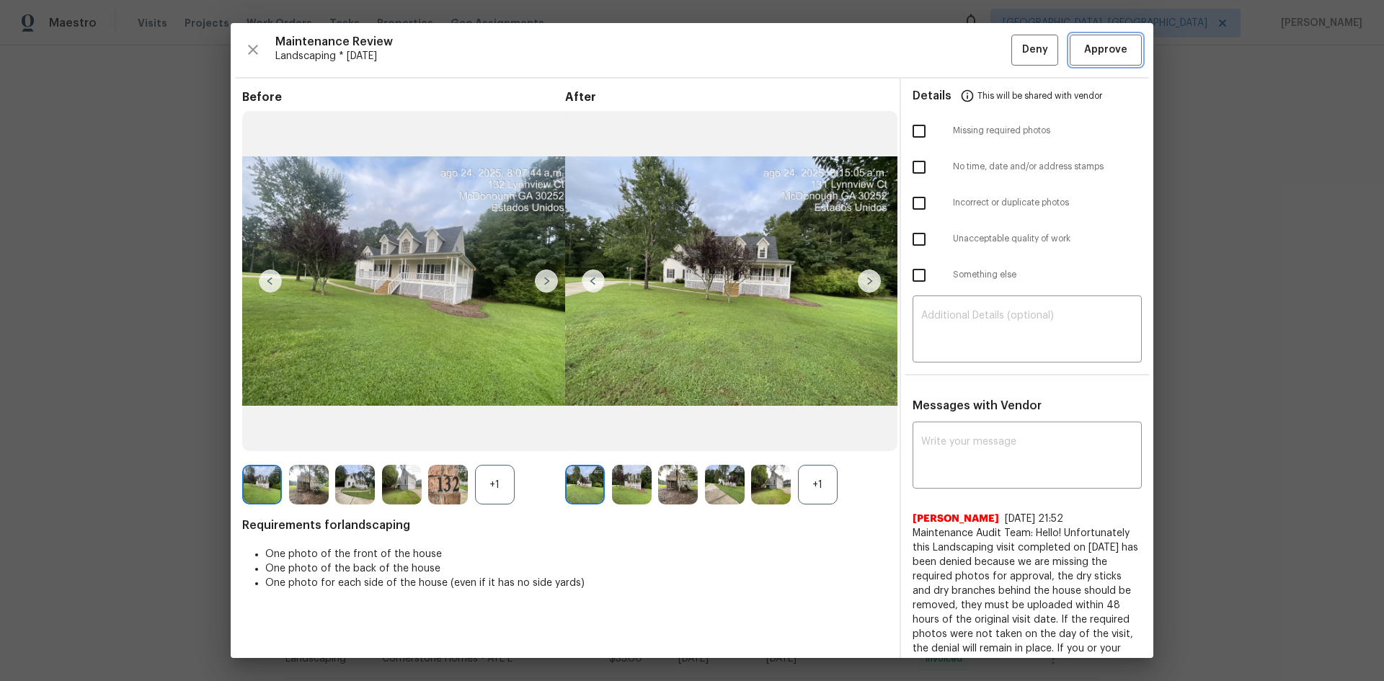
click at [984, 48] on span "Approve" at bounding box center [1105, 50] width 43 height 18
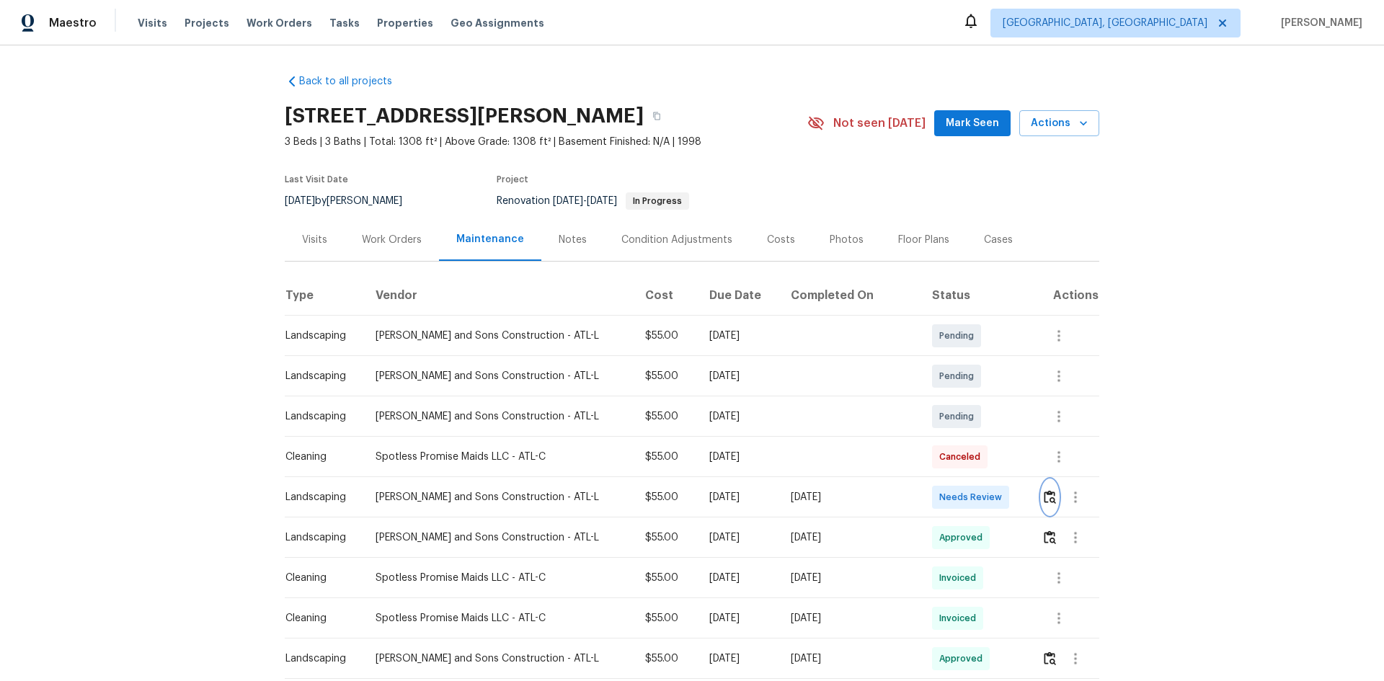
click at [984, 456] on img "button" at bounding box center [1050, 497] width 12 height 14
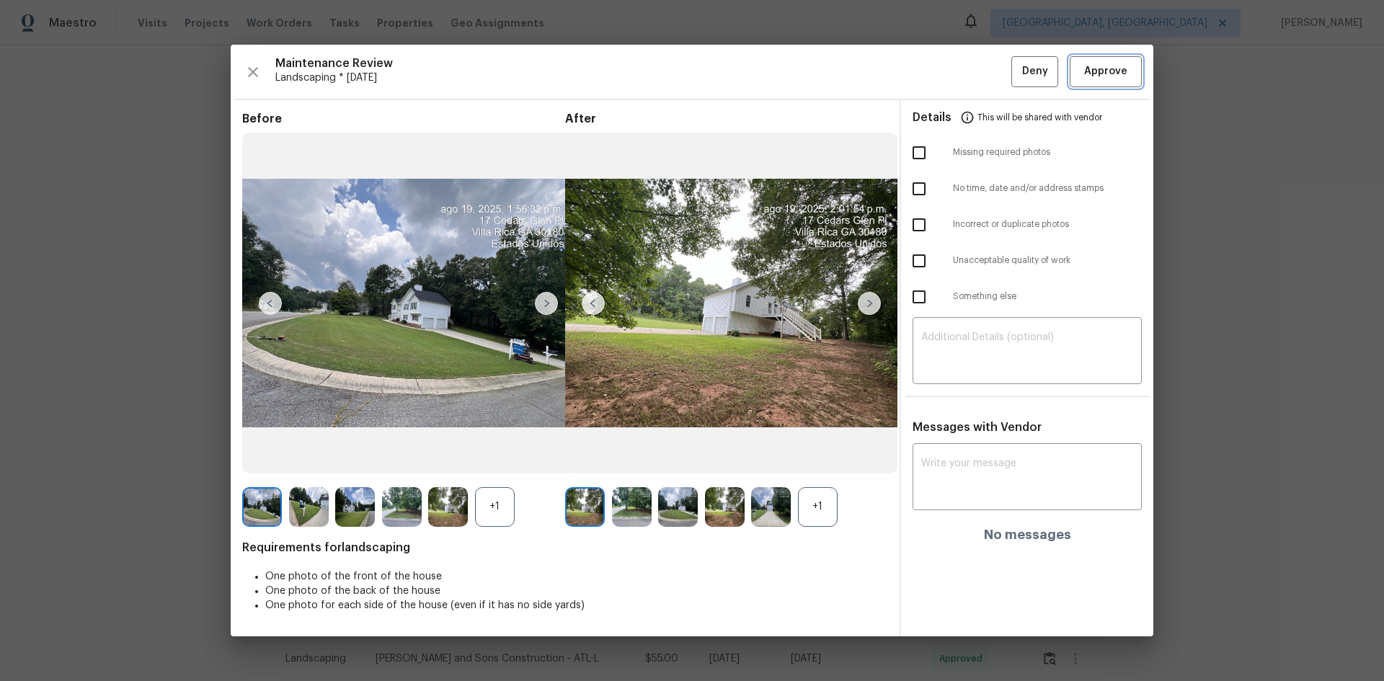
click at [984, 67] on button "Approve" at bounding box center [1106, 71] width 72 height 31
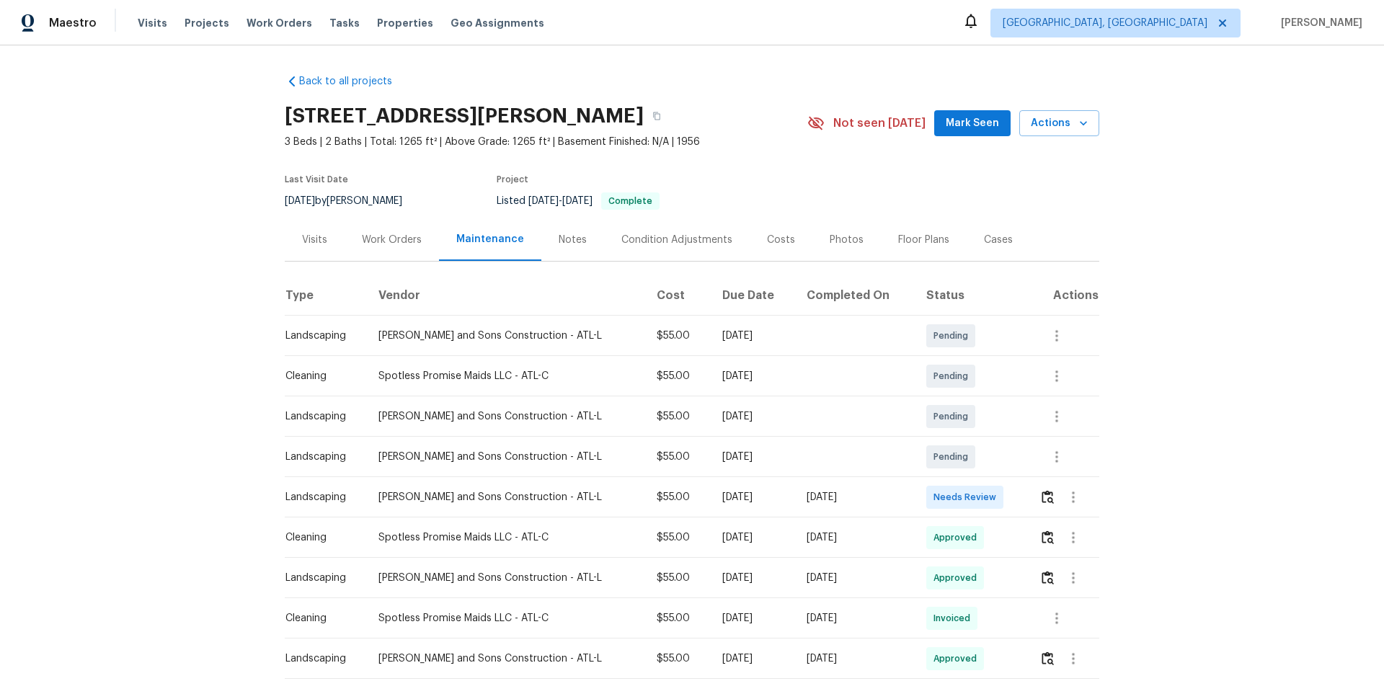
click at [984, 456] on td at bounding box center [1063, 497] width 71 height 40
click at [984, 456] on img "button" at bounding box center [1048, 497] width 12 height 14
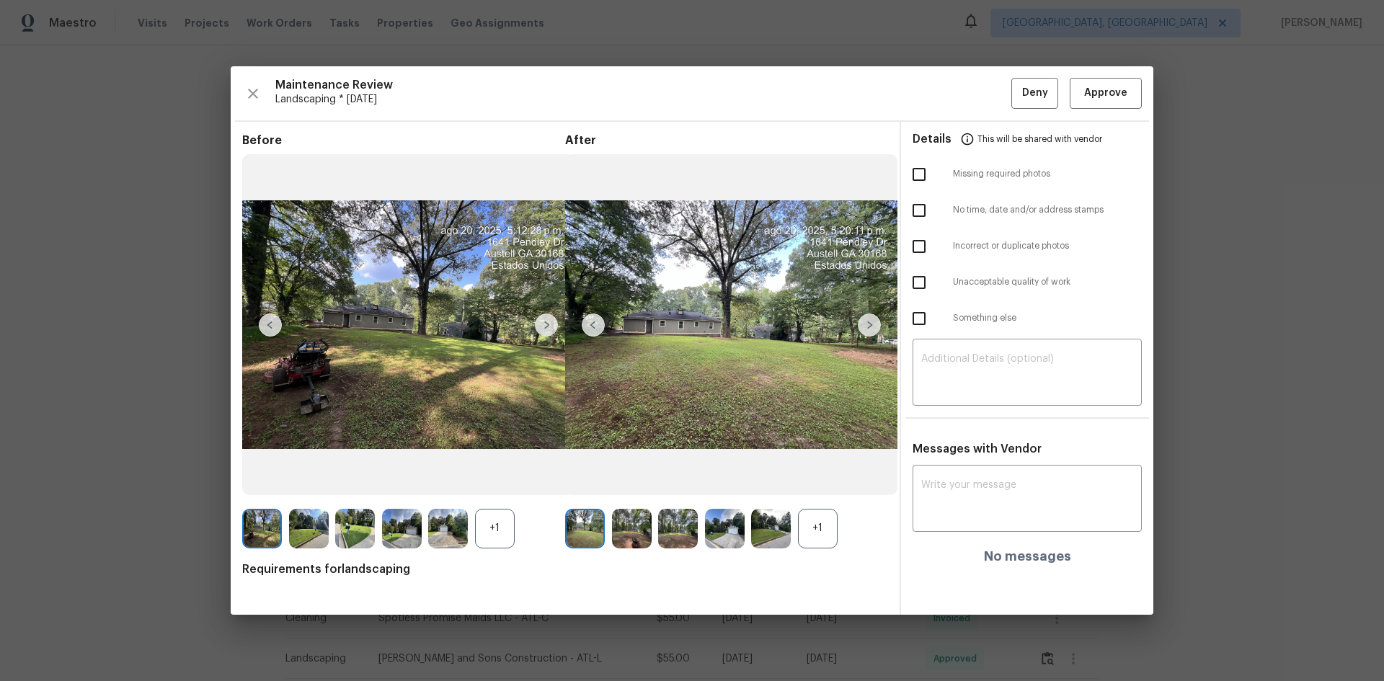
click at [984, 94] on div "Maintenance Review Landscaping * Mon, Aug 18 Deny Approve Before +1 After +1 Re…" at bounding box center [692, 340] width 923 height 548
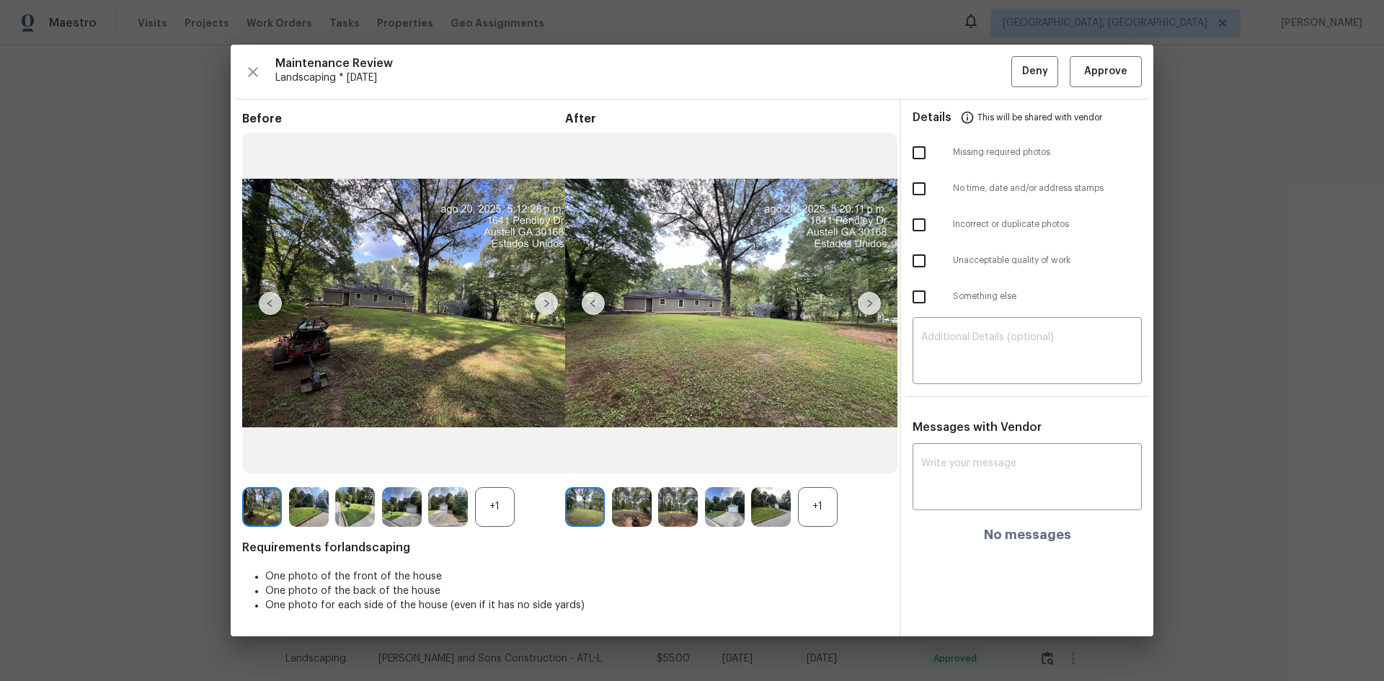
click at [984, 89] on div "Maintenance Review Landscaping * Mon, Aug 18 Deny Approve Before +1 After +1 Re…" at bounding box center [692, 340] width 923 height 591
click at [984, 72] on span "Approve" at bounding box center [1105, 72] width 43 height 18
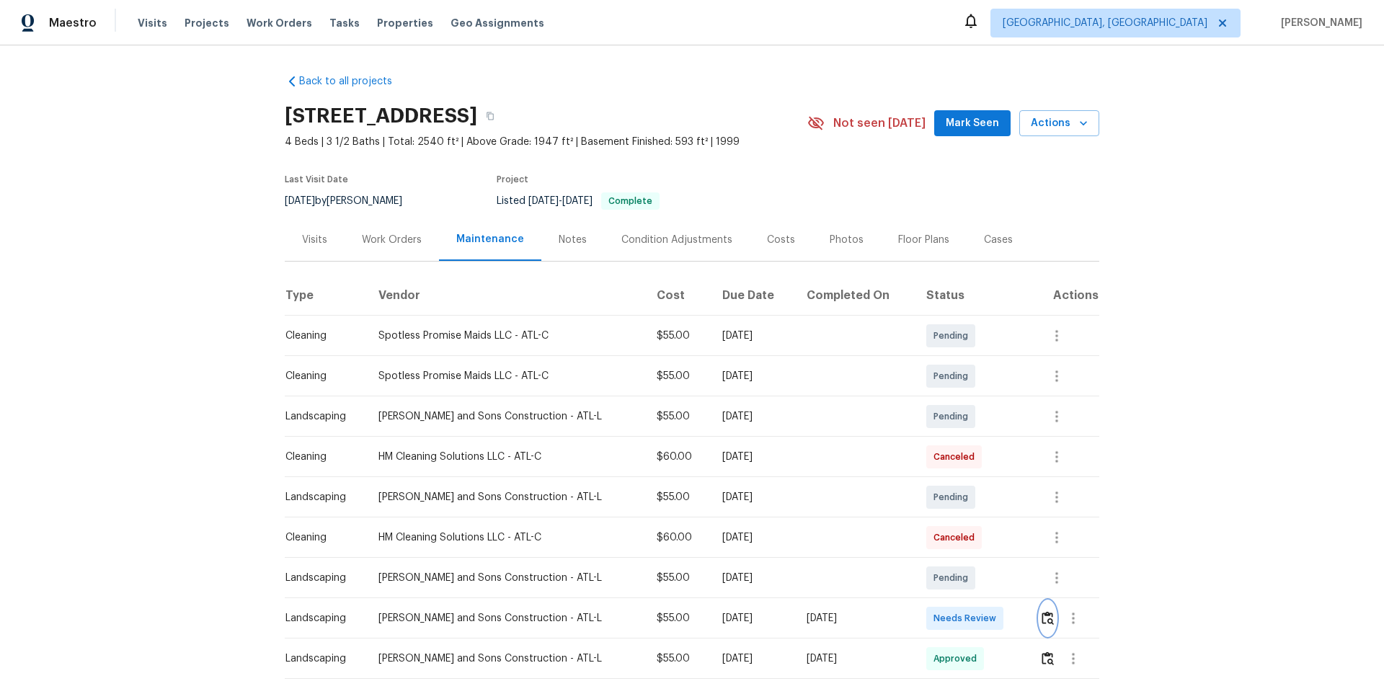
click at [984, 456] on img "button" at bounding box center [1048, 618] width 12 height 14
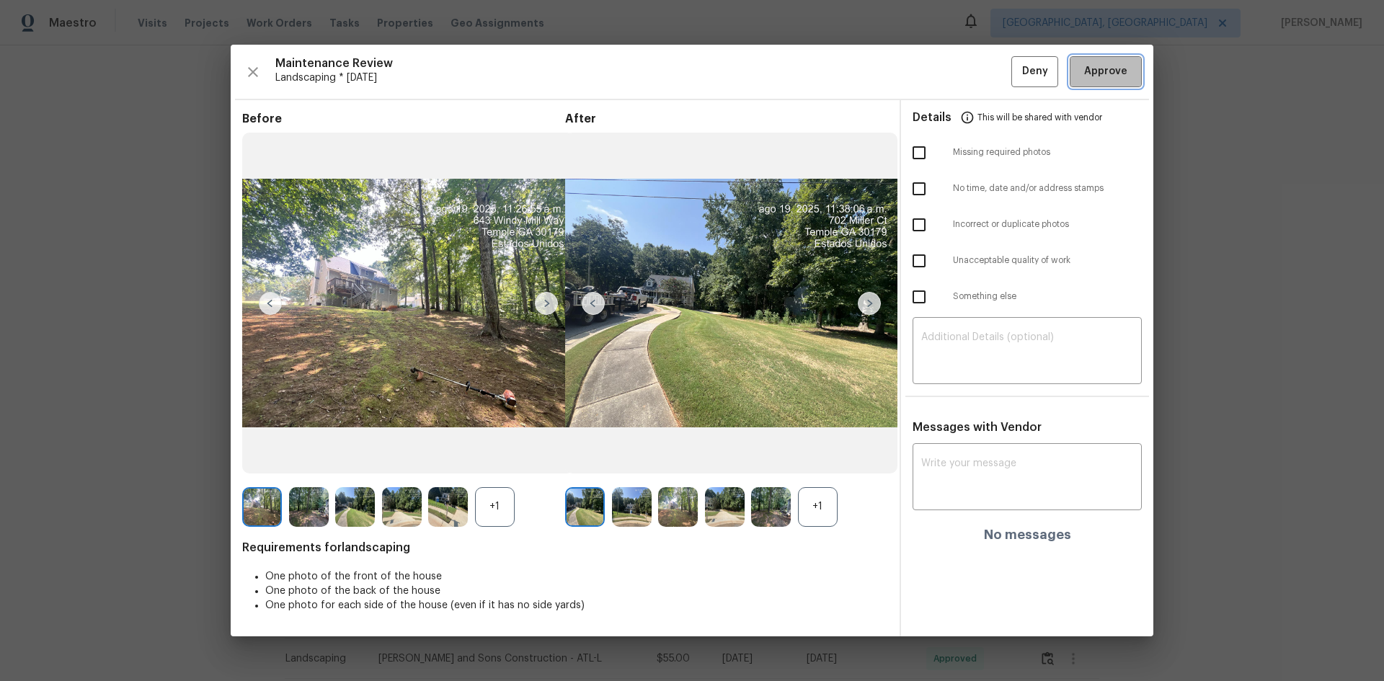
click at [984, 81] on button "Approve" at bounding box center [1106, 71] width 72 height 31
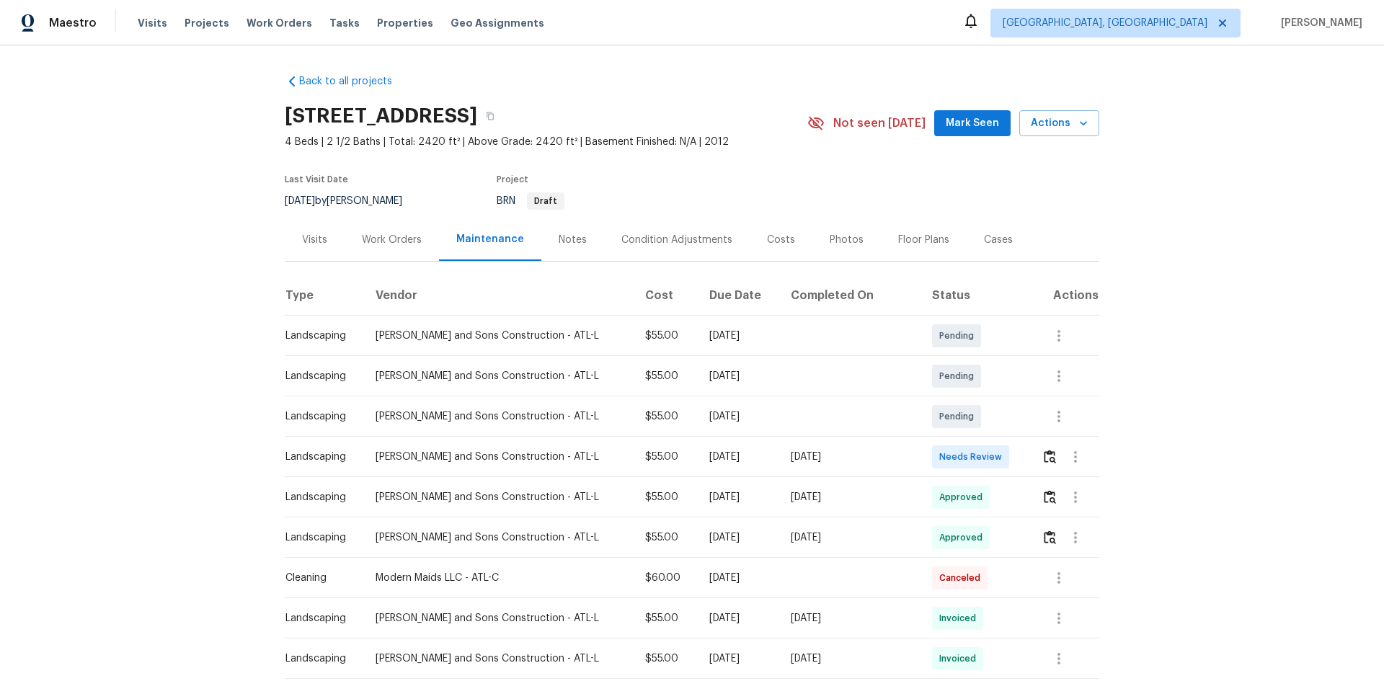
click at [984, 456] on td at bounding box center [1064, 457] width 69 height 40
click at [984, 455] on img "button" at bounding box center [1050, 457] width 12 height 14
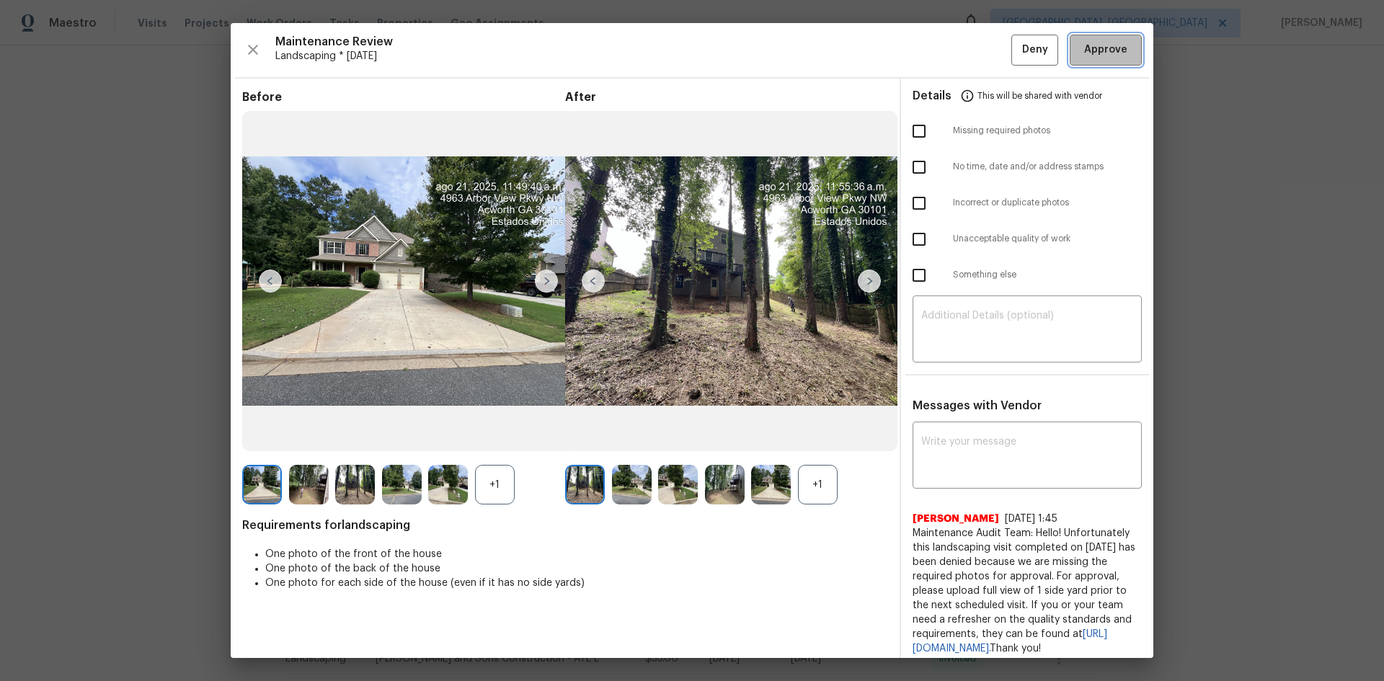
click at [984, 51] on span "Approve" at bounding box center [1105, 50] width 43 height 18
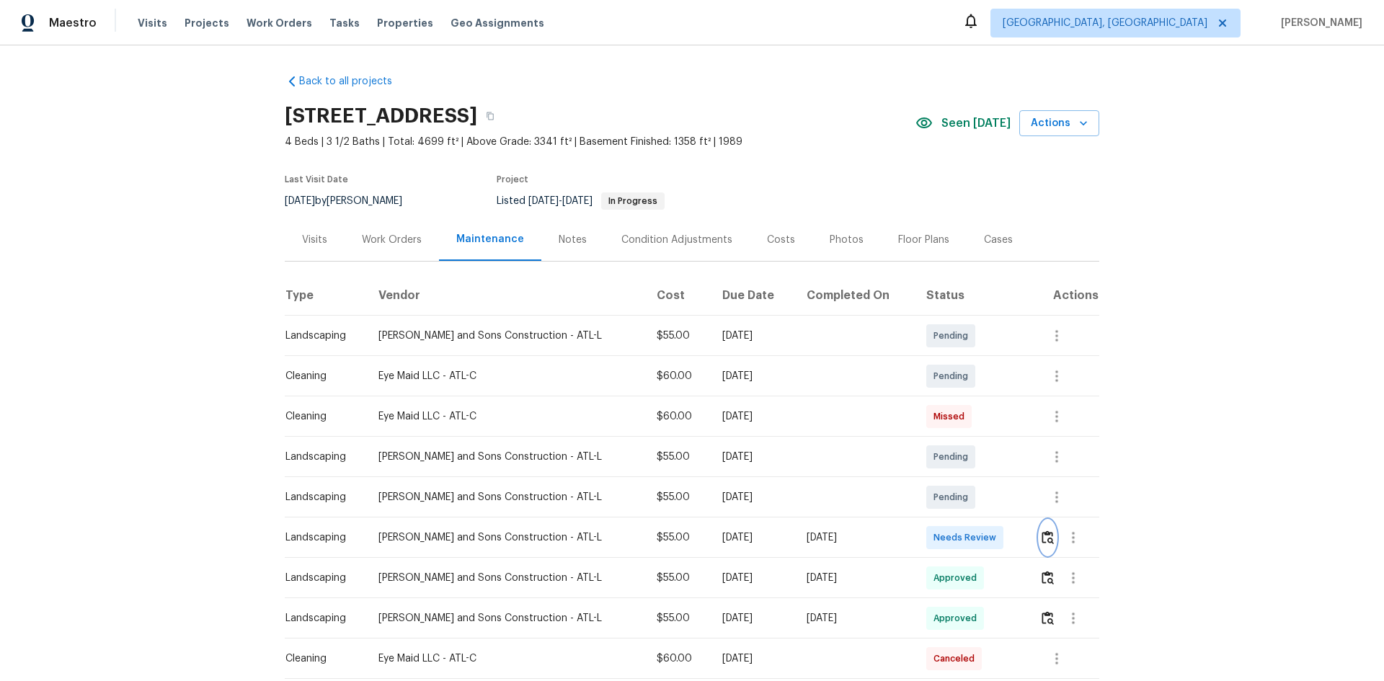
click at [984, 456] on img "button" at bounding box center [1048, 538] width 12 height 14
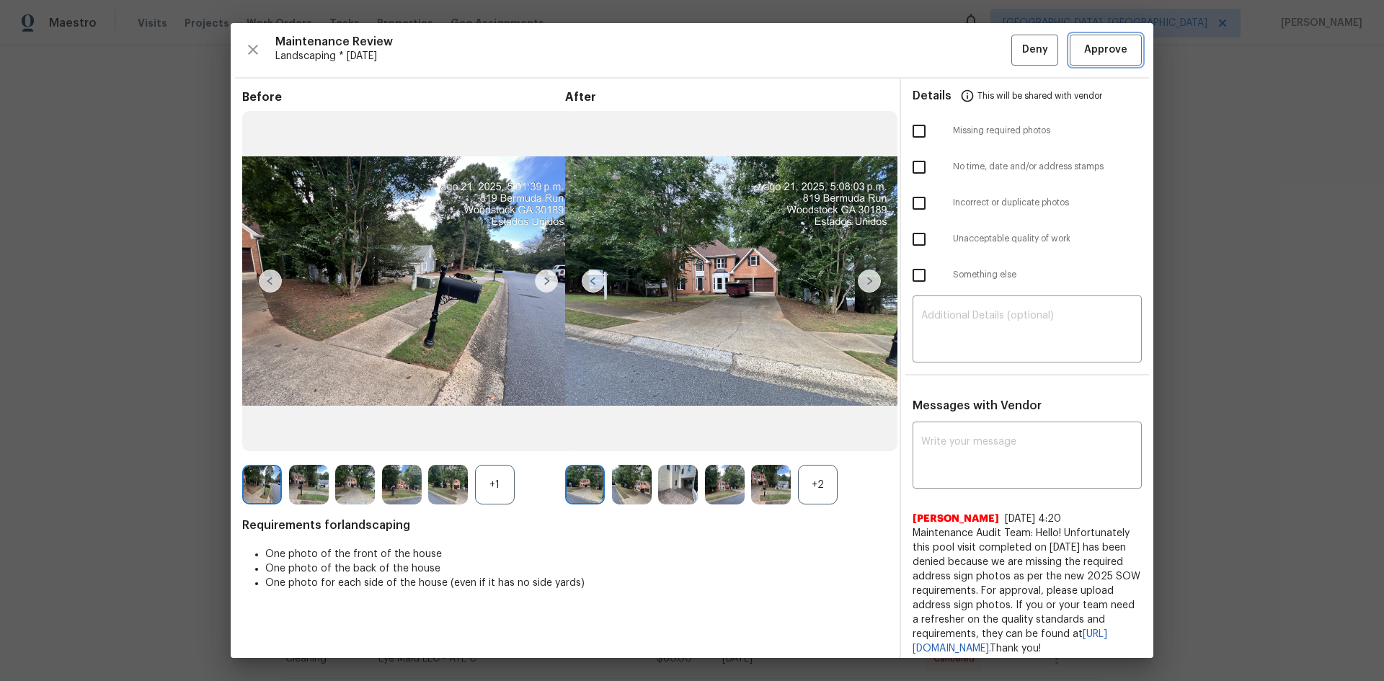
click at [984, 55] on span "Approve" at bounding box center [1105, 50] width 43 height 18
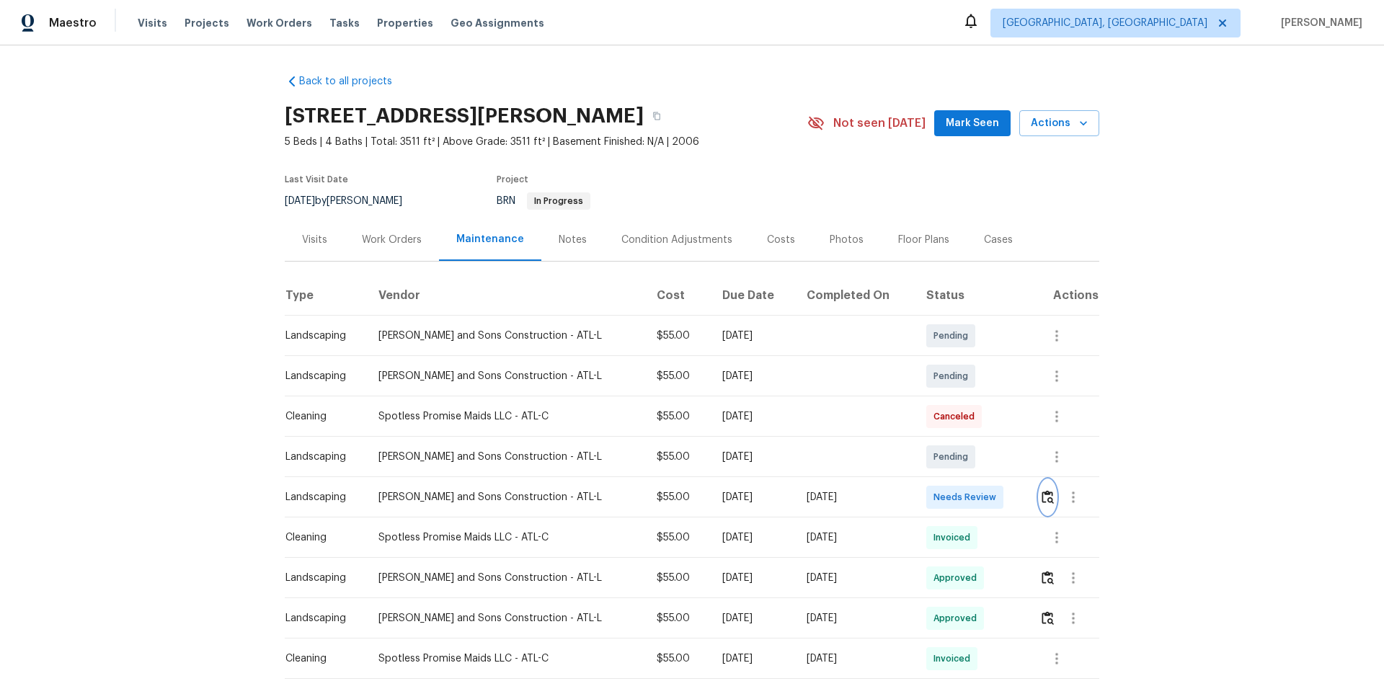
click at [984, 456] on button "button" at bounding box center [1048, 497] width 17 height 35
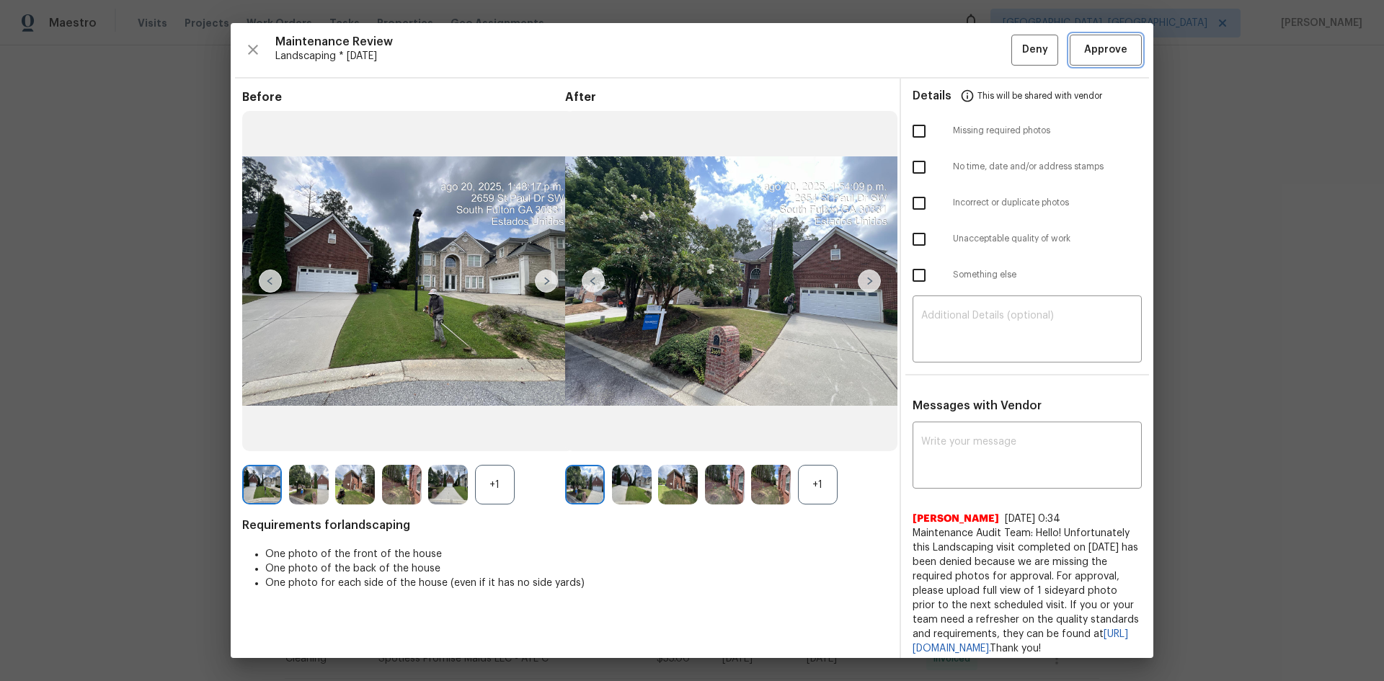
click at [984, 63] on button "Approve" at bounding box center [1106, 50] width 72 height 31
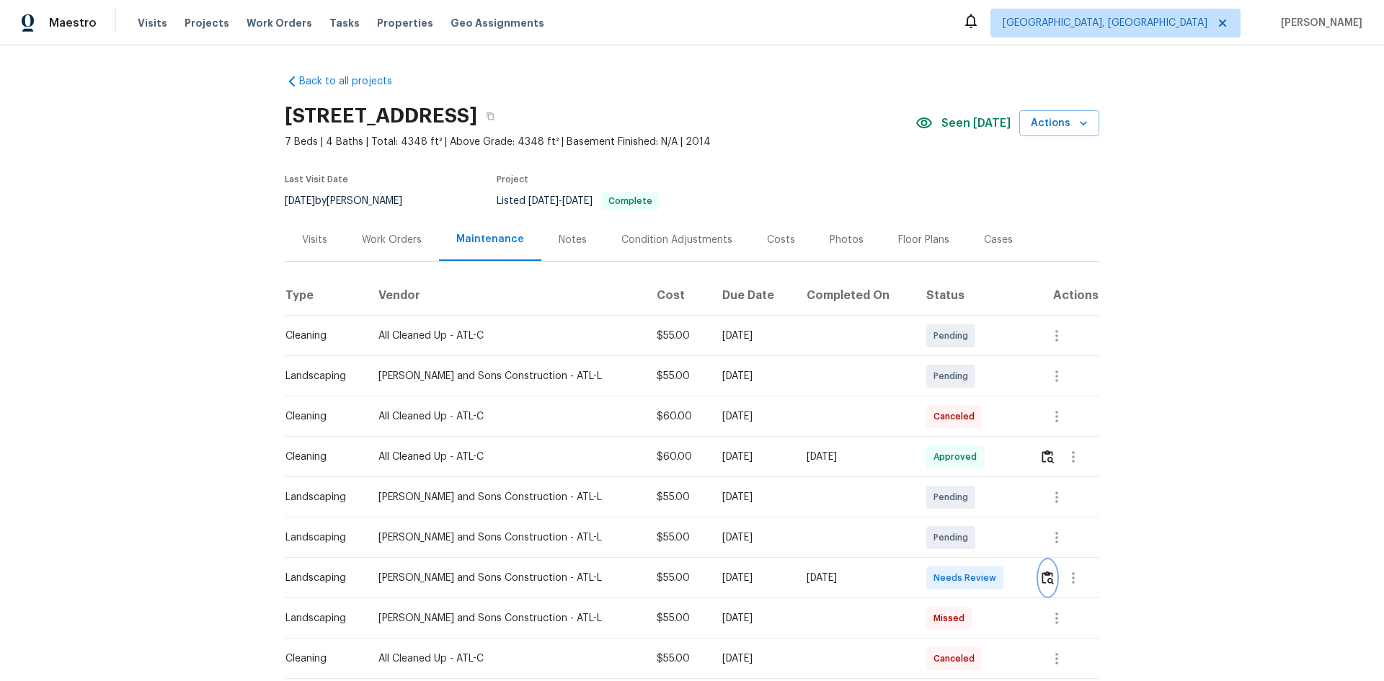
click at [984, 456] on img "button" at bounding box center [1048, 578] width 12 height 14
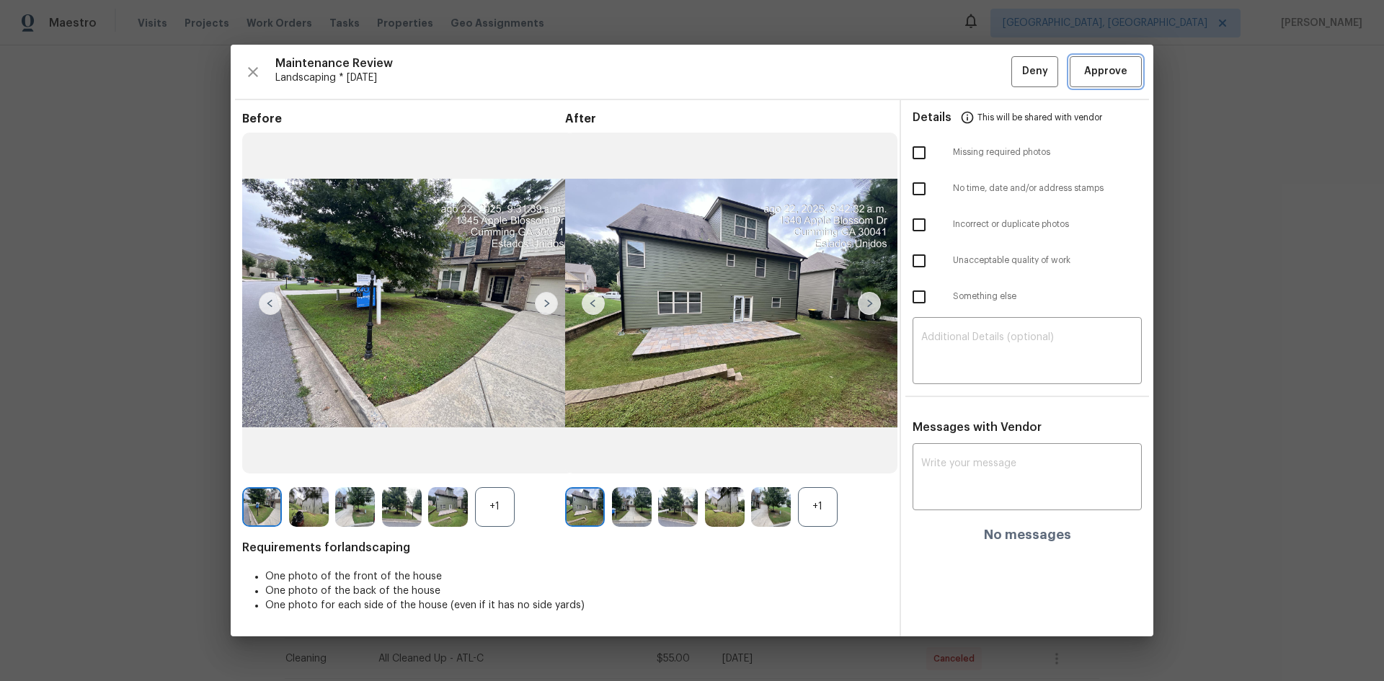
click at [984, 76] on span "Approve" at bounding box center [1105, 72] width 43 height 18
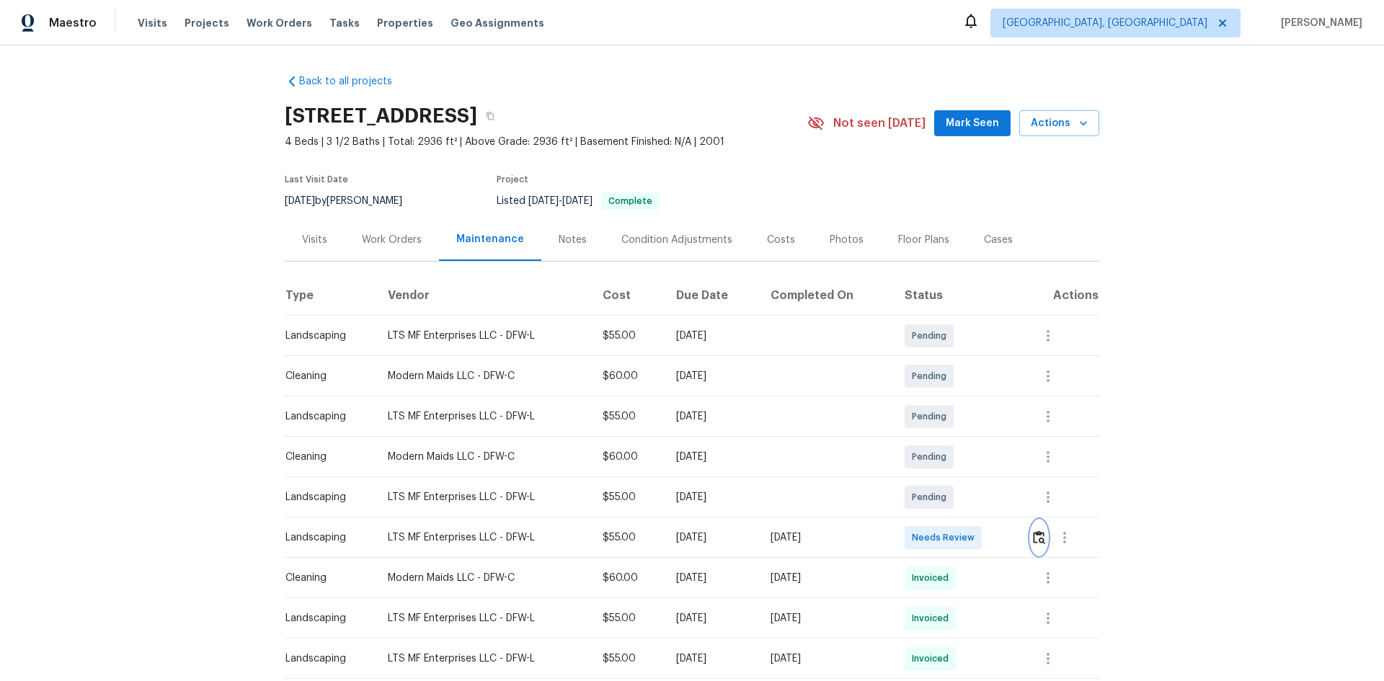
click at [984, 456] on img "button" at bounding box center [1039, 538] width 12 height 14
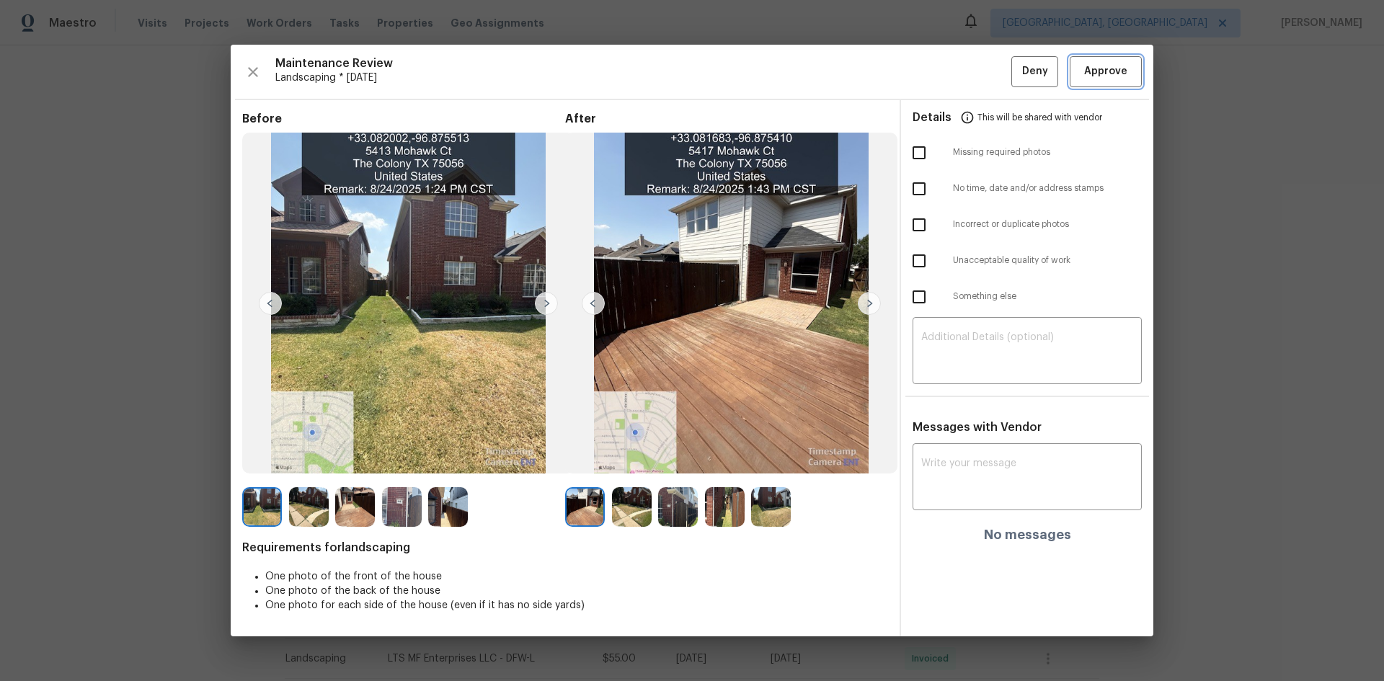
click at [984, 77] on span "Approve" at bounding box center [1105, 72] width 43 height 18
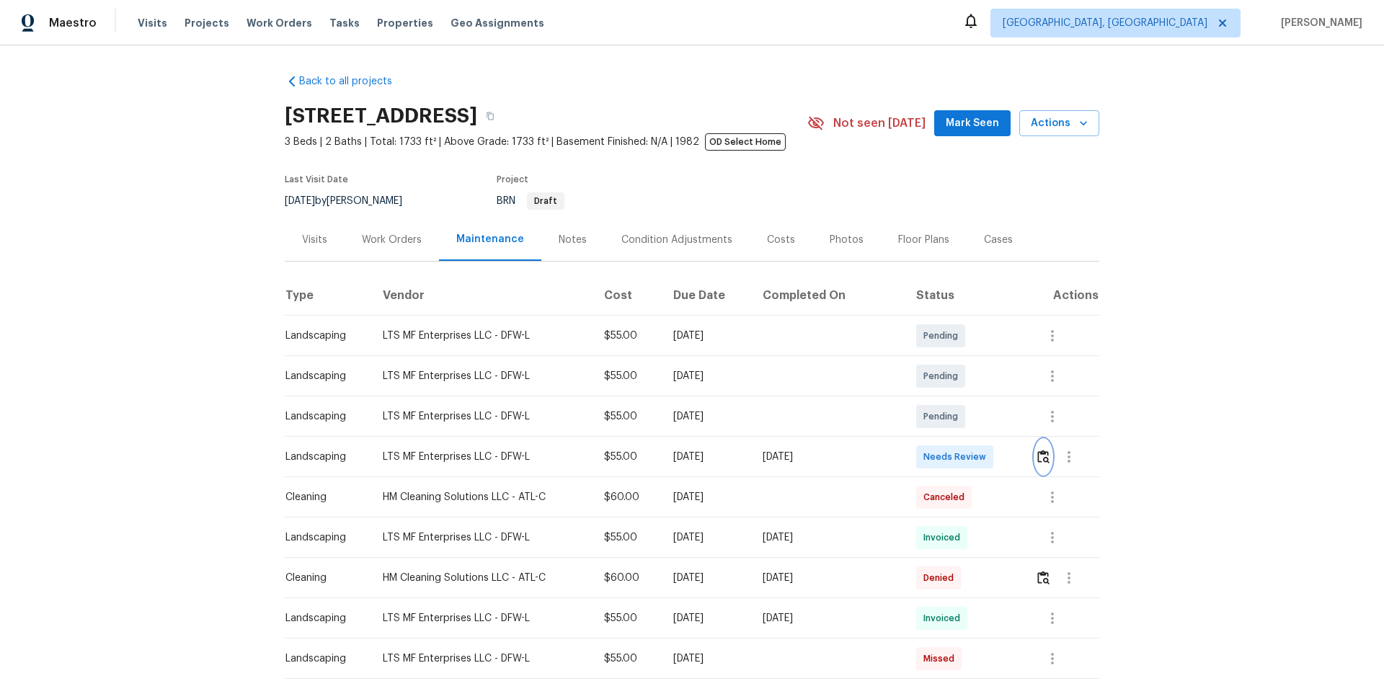
click at [984, 456] on button "button" at bounding box center [1043, 457] width 17 height 35
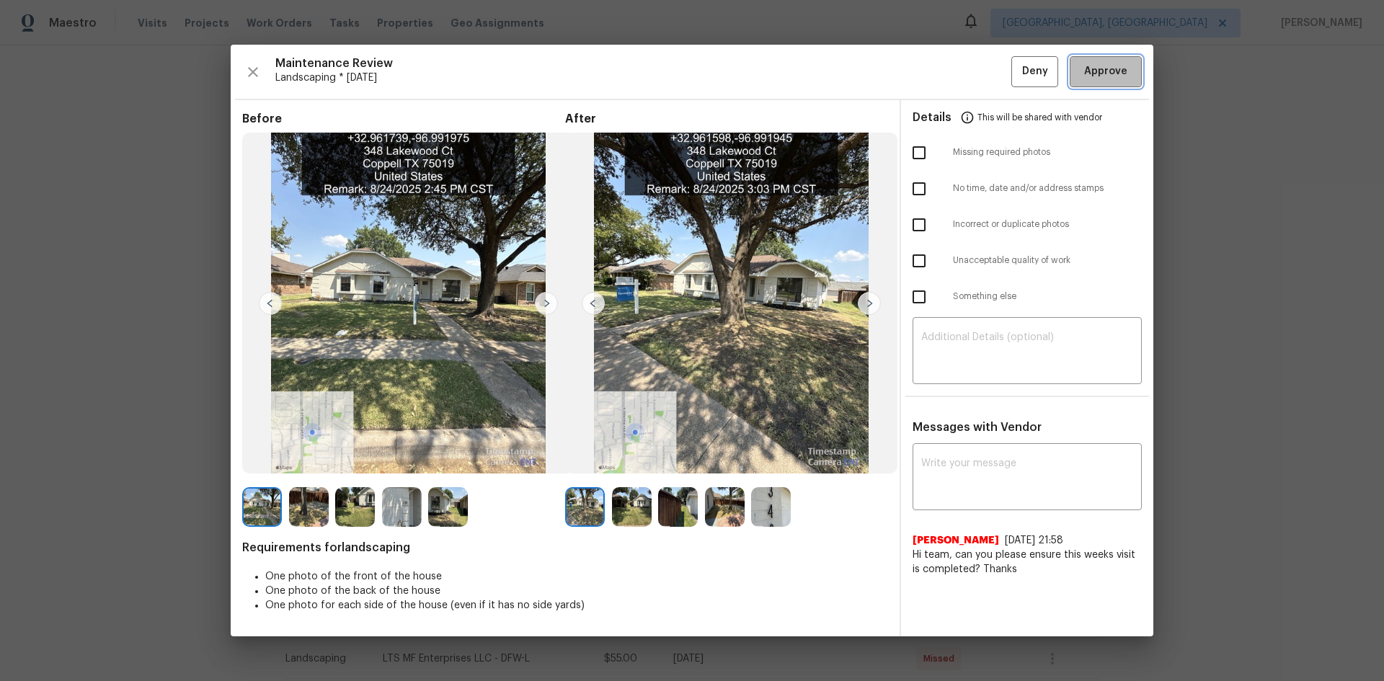
click at [984, 66] on span "Approve" at bounding box center [1105, 72] width 43 height 18
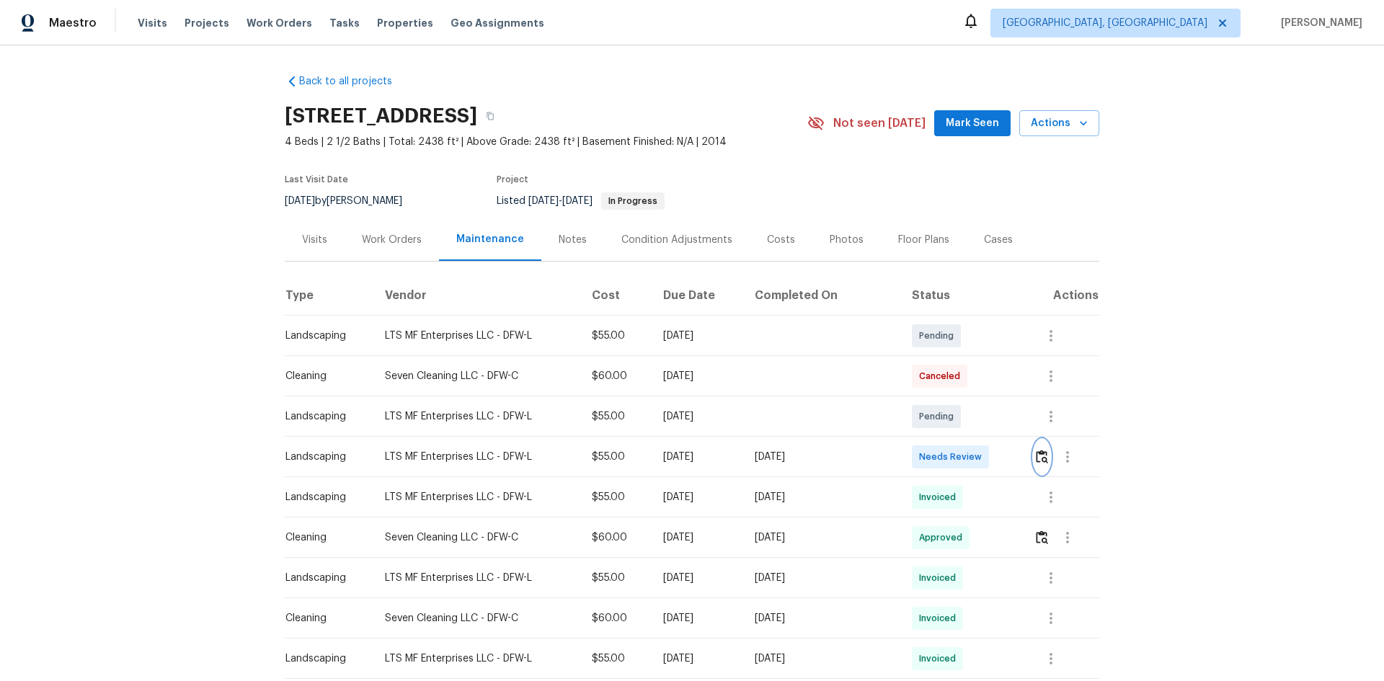
click at [984, 456] on img "button" at bounding box center [1042, 457] width 12 height 14
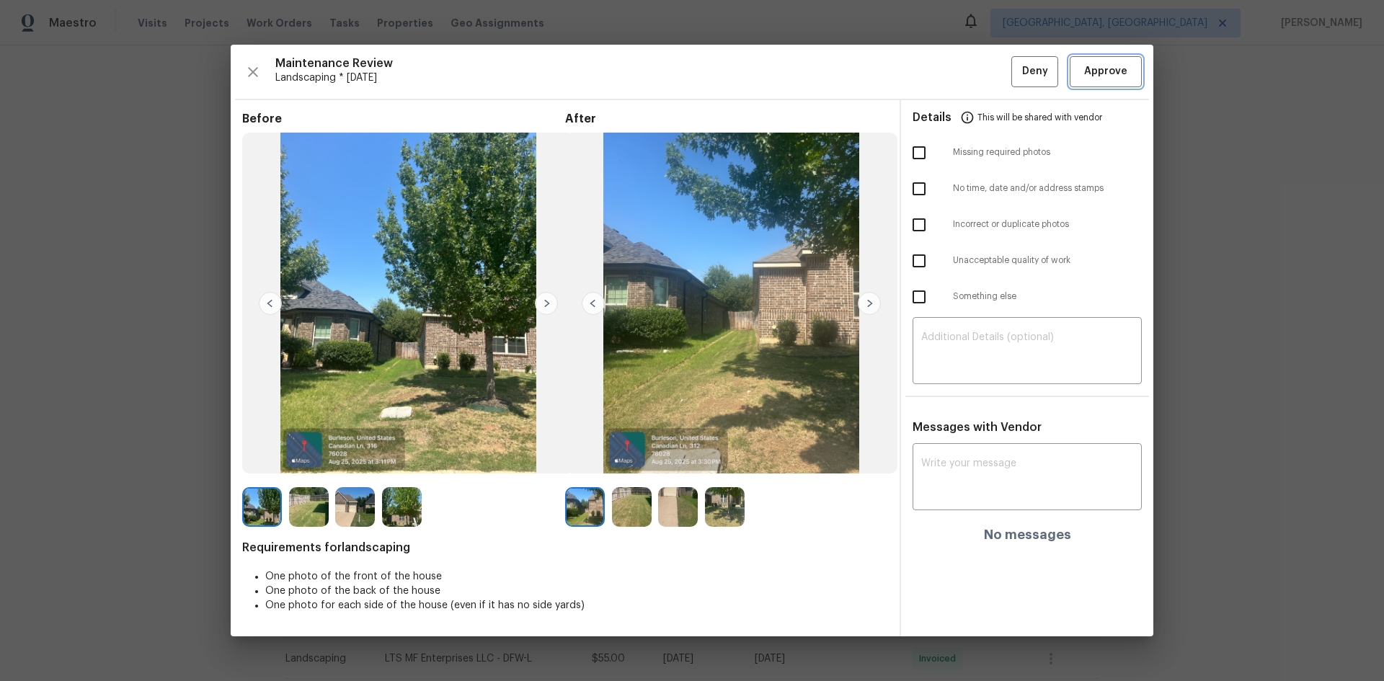
click at [984, 74] on span "Approve" at bounding box center [1105, 72] width 49 height 18
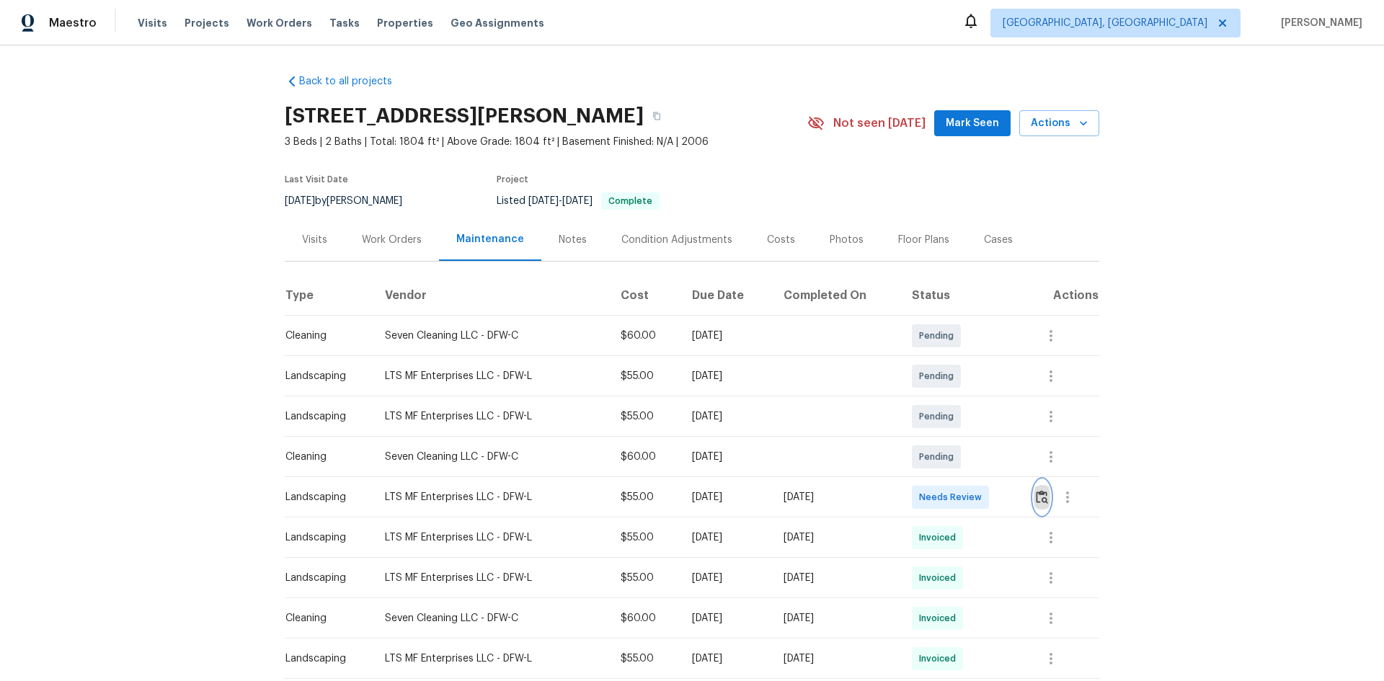
click at [984, 456] on img "button" at bounding box center [1042, 497] width 12 height 14
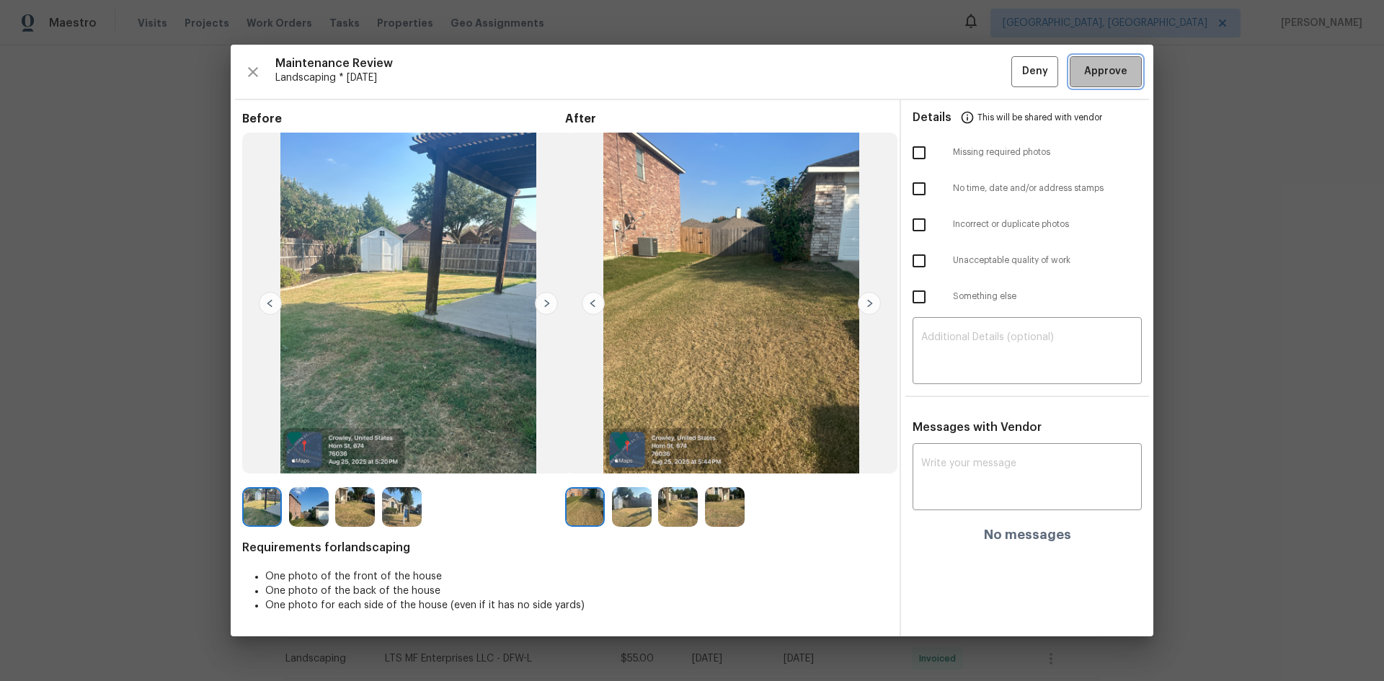
click at [984, 73] on span "Approve" at bounding box center [1105, 72] width 43 height 18
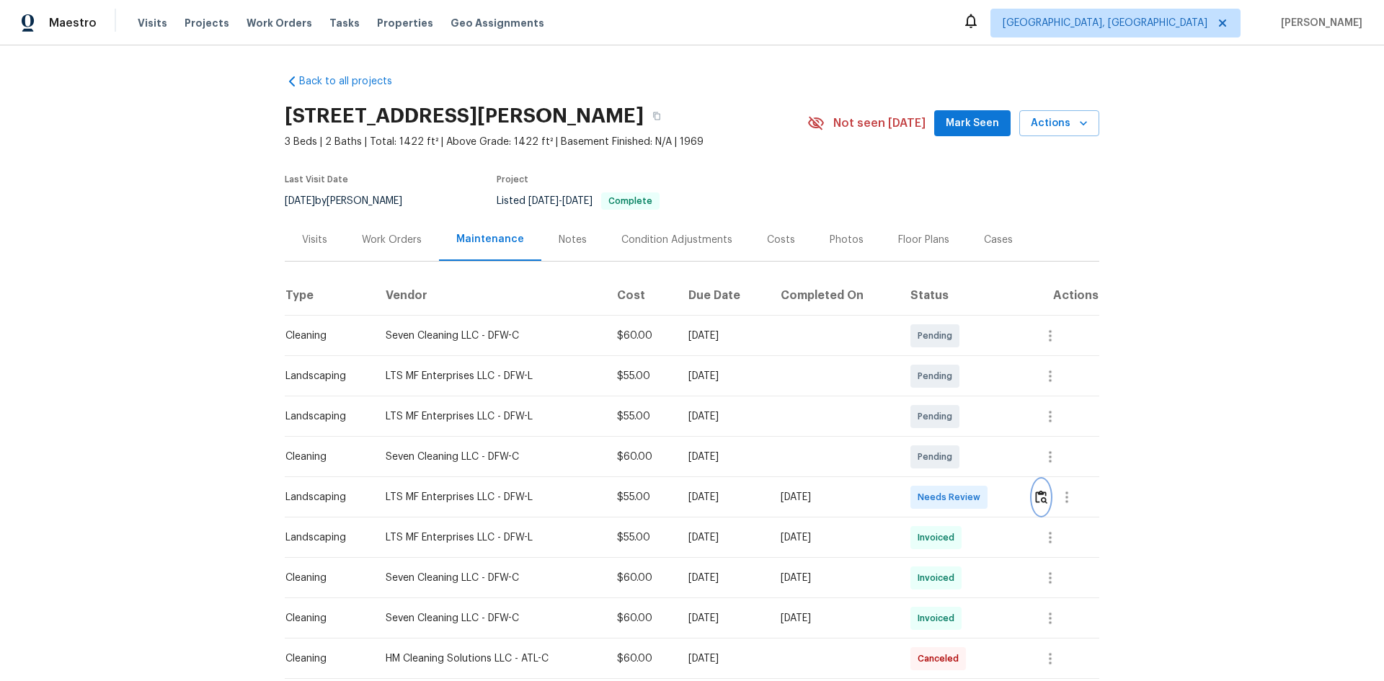
click at [984, 456] on img "button" at bounding box center [1041, 497] width 12 height 14
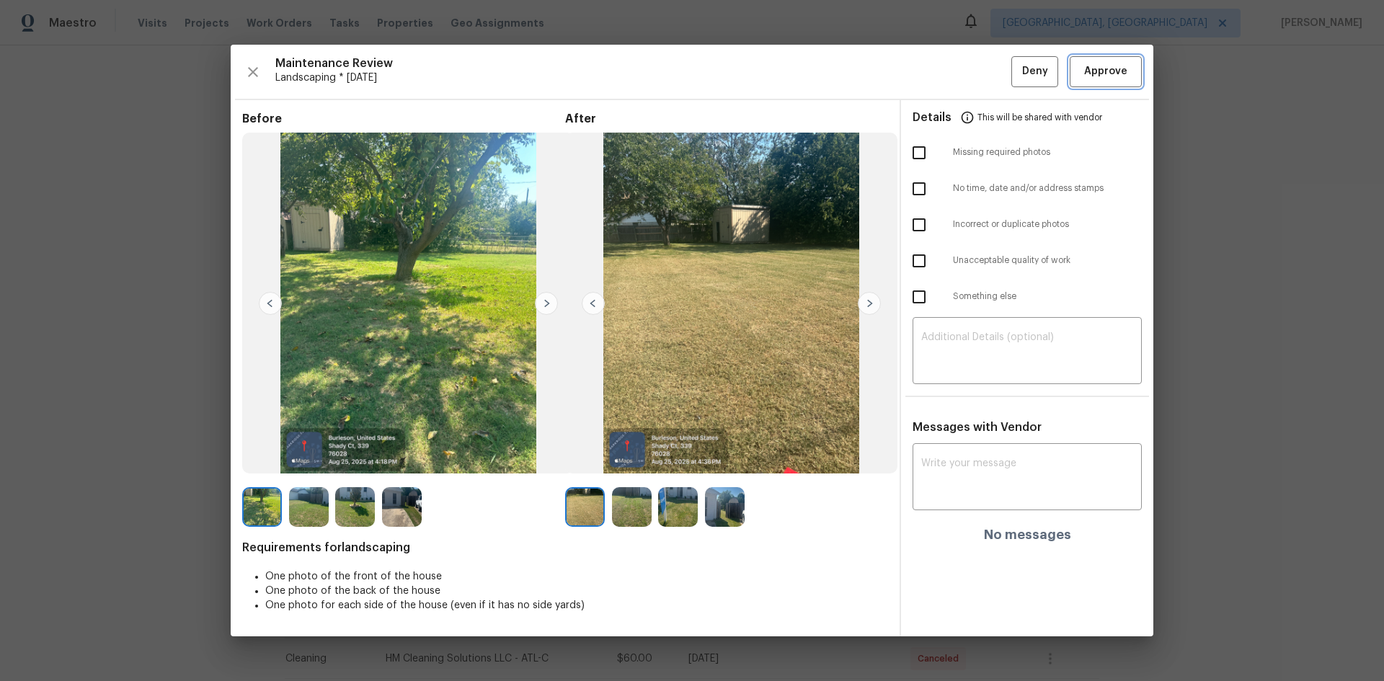
click at [984, 66] on span "Approve" at bounding box center [1105, 72] width 43 height 18
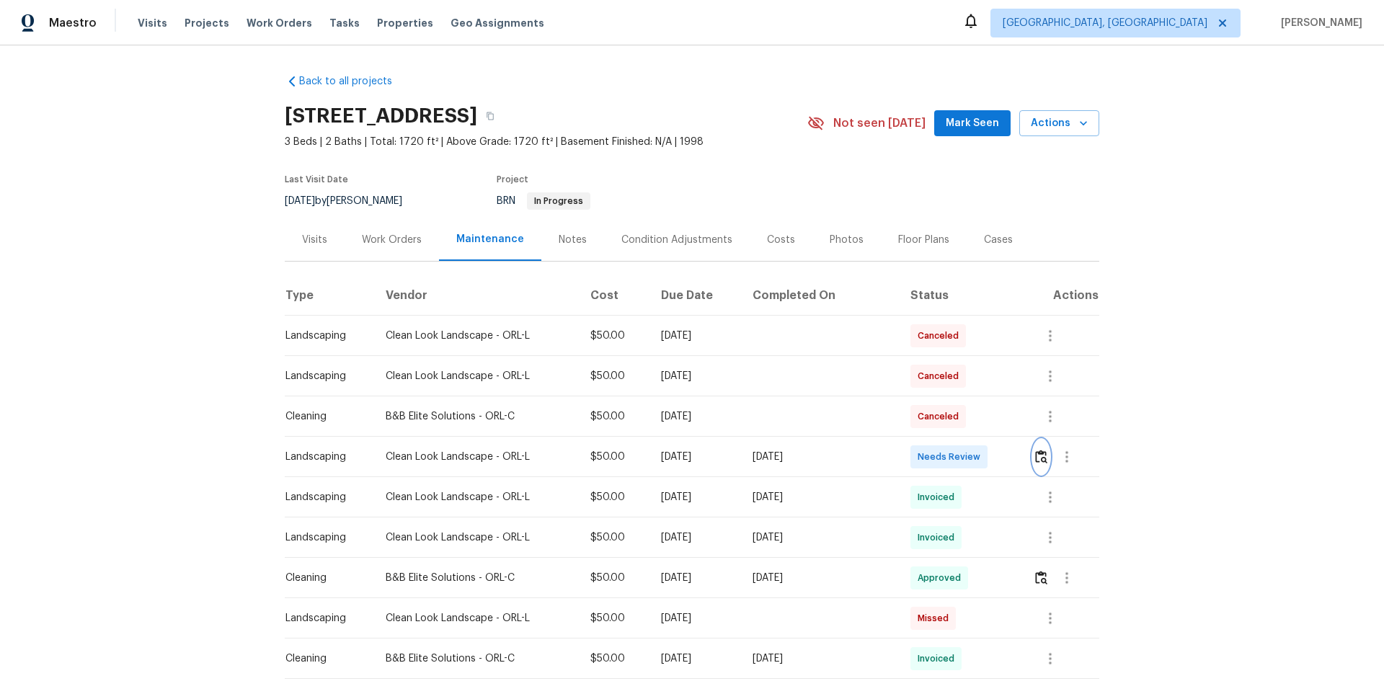
click at [984, 456] on img "button" at bounding box center [1041, 457] width 12 height 14
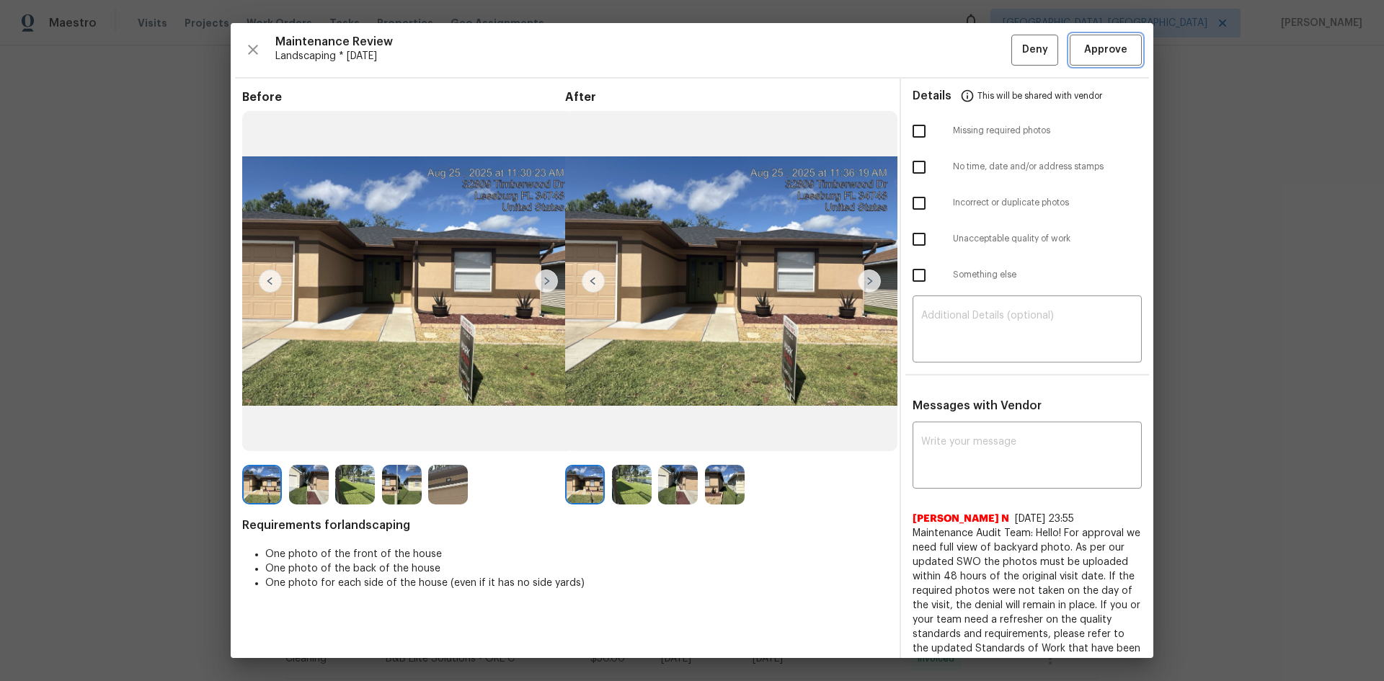
click at [984, 53] on span "Approve" at bounding box center [1105, 50] width 43 height 18
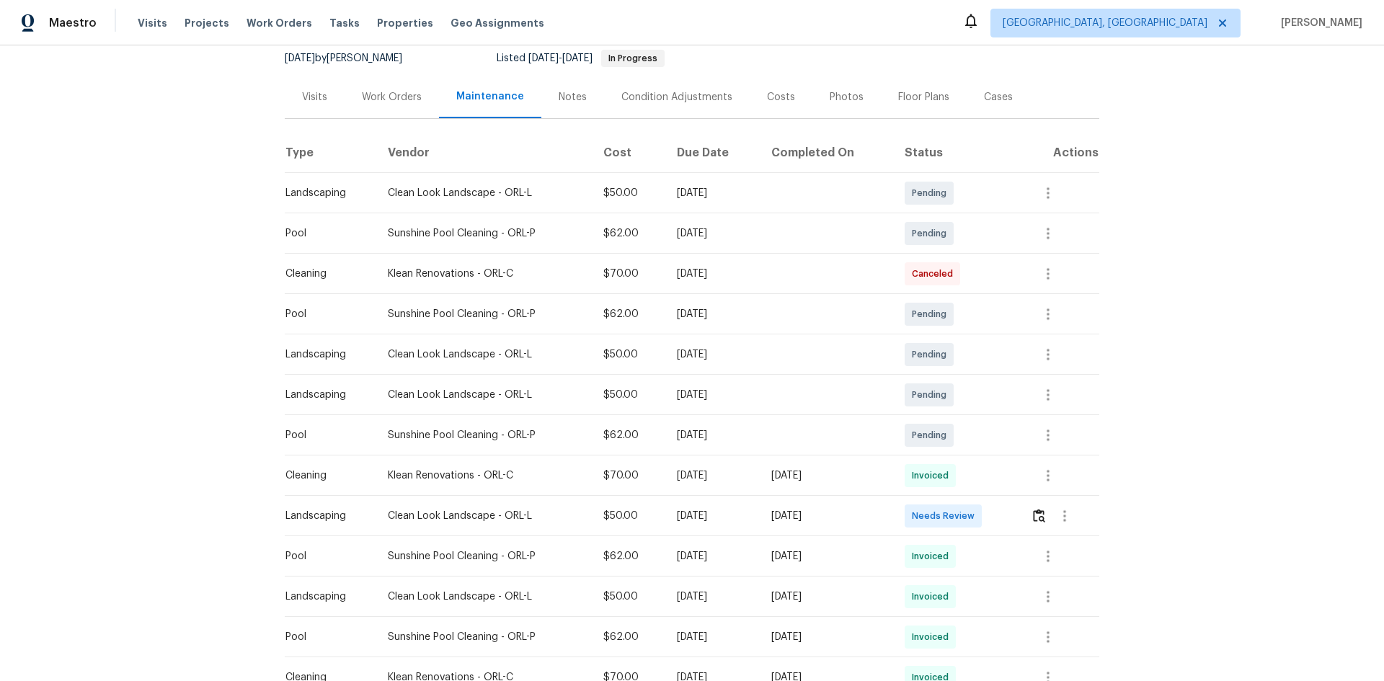
scroll to position [144, 0]
click at [984, 456] on img "button" at bounding box center [1039, 515] width 12 height 14
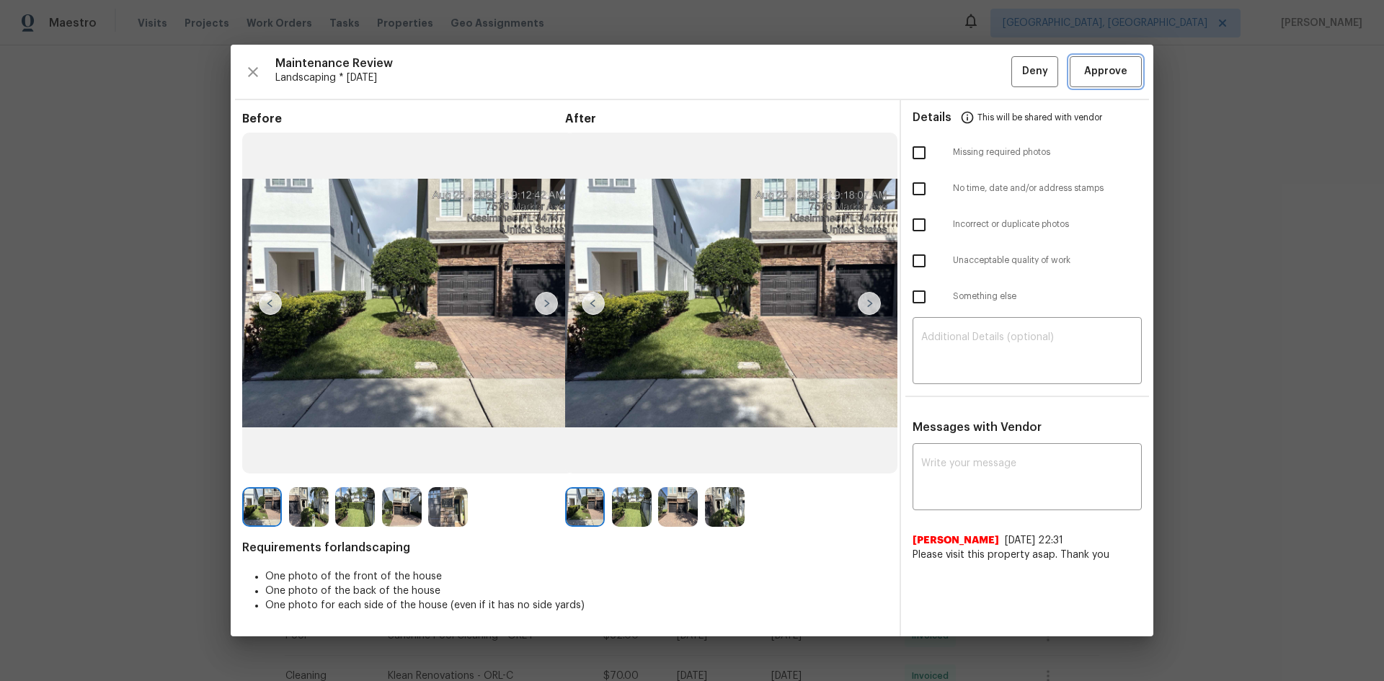
click at [984, 78] on span "Approve" at bounding box center [1105, 72] width 43 height 18
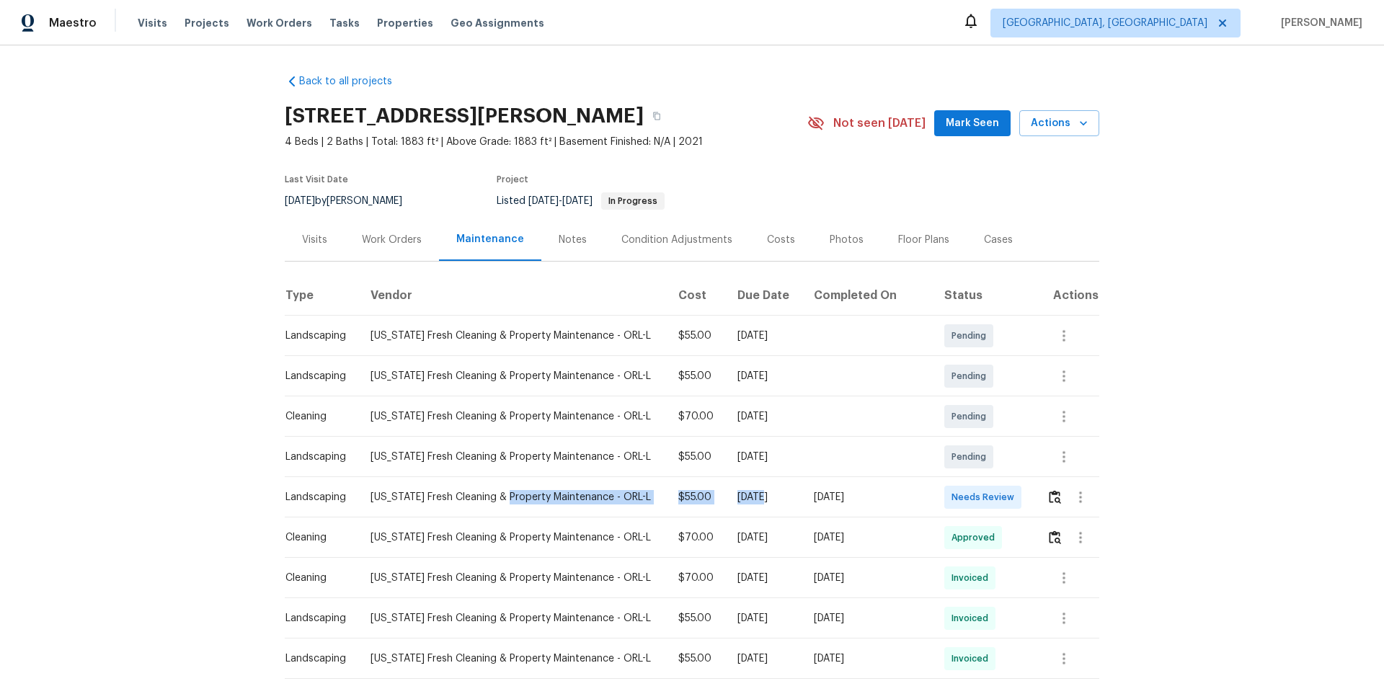
drag, startPoint x: 501, startPoint y: 482, endPoint x: 918, endPoint y: 503, distance: 417.2
click at [908, 456] on tr "Landscaping [US_STATE] Fresh Cleaning & Property Maintenance - ORL-L $55.00 [DA…" at bounding box center [692, 497] width 815 height 40
click at [918, 456] on div "[DATE]" at bounding box center [868, 497] width 108 height 14
click at [984, 456] on button "button" at bounding box center [1055, 497] width 17 height 35
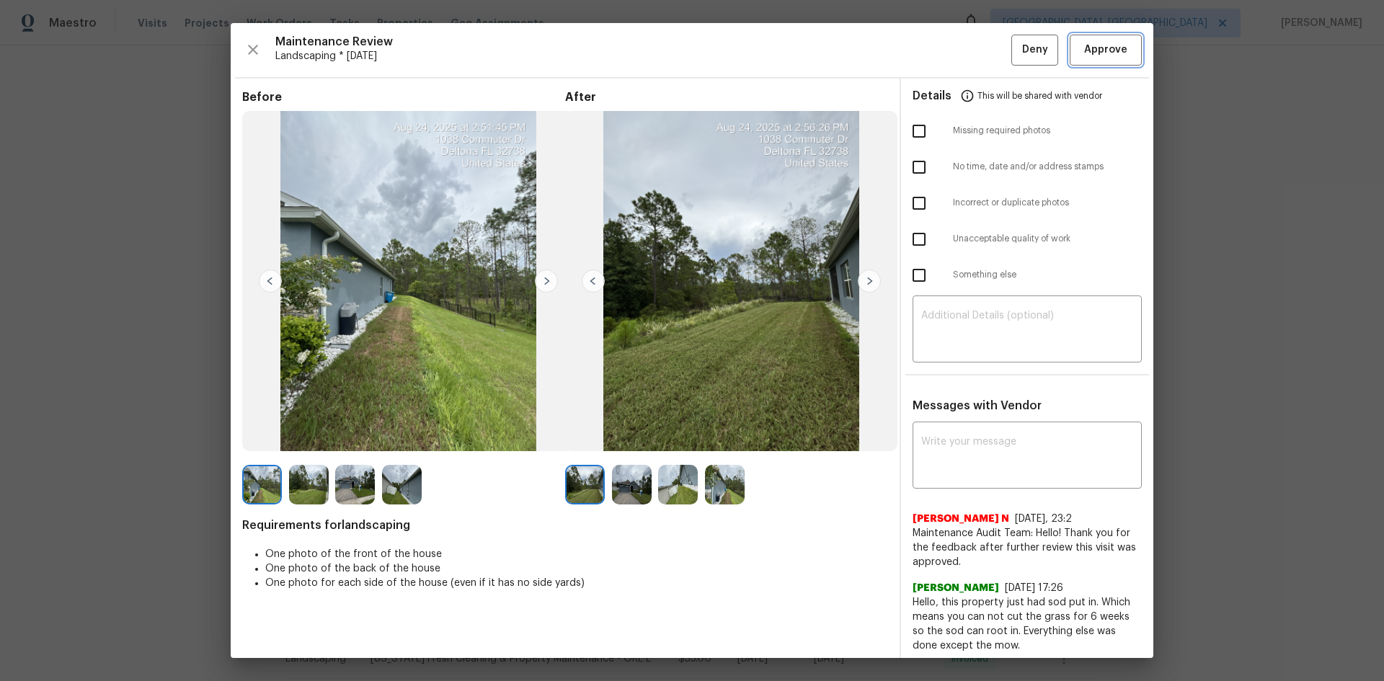
click at [984, 53] on button "Approve" at bounding box center [1106, 50] width 72 height 31
